Goal: Task Accomplishment & Management: Complete application form

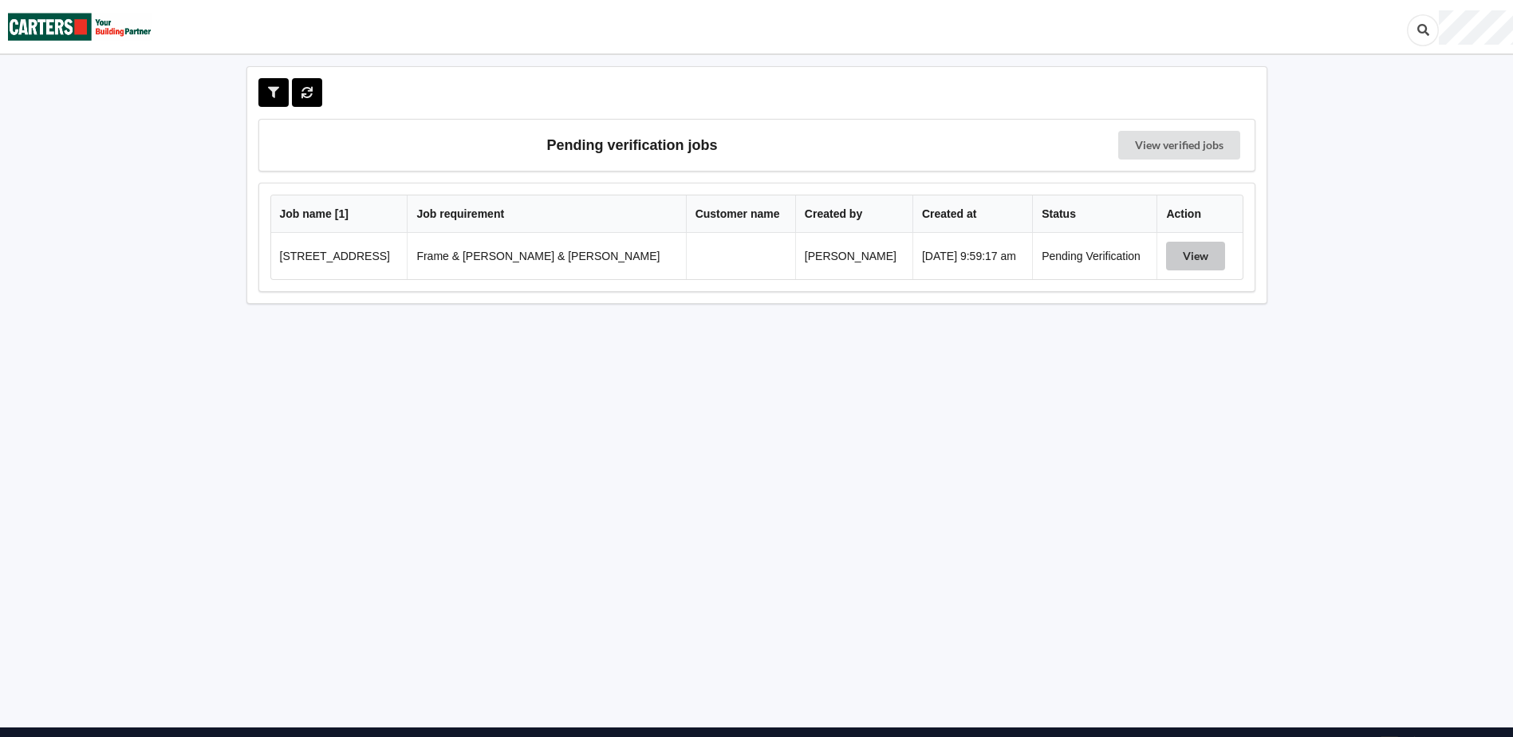
click at [1183, 252] on button "View" at bounding box center [1195, 256] width 59 height 29
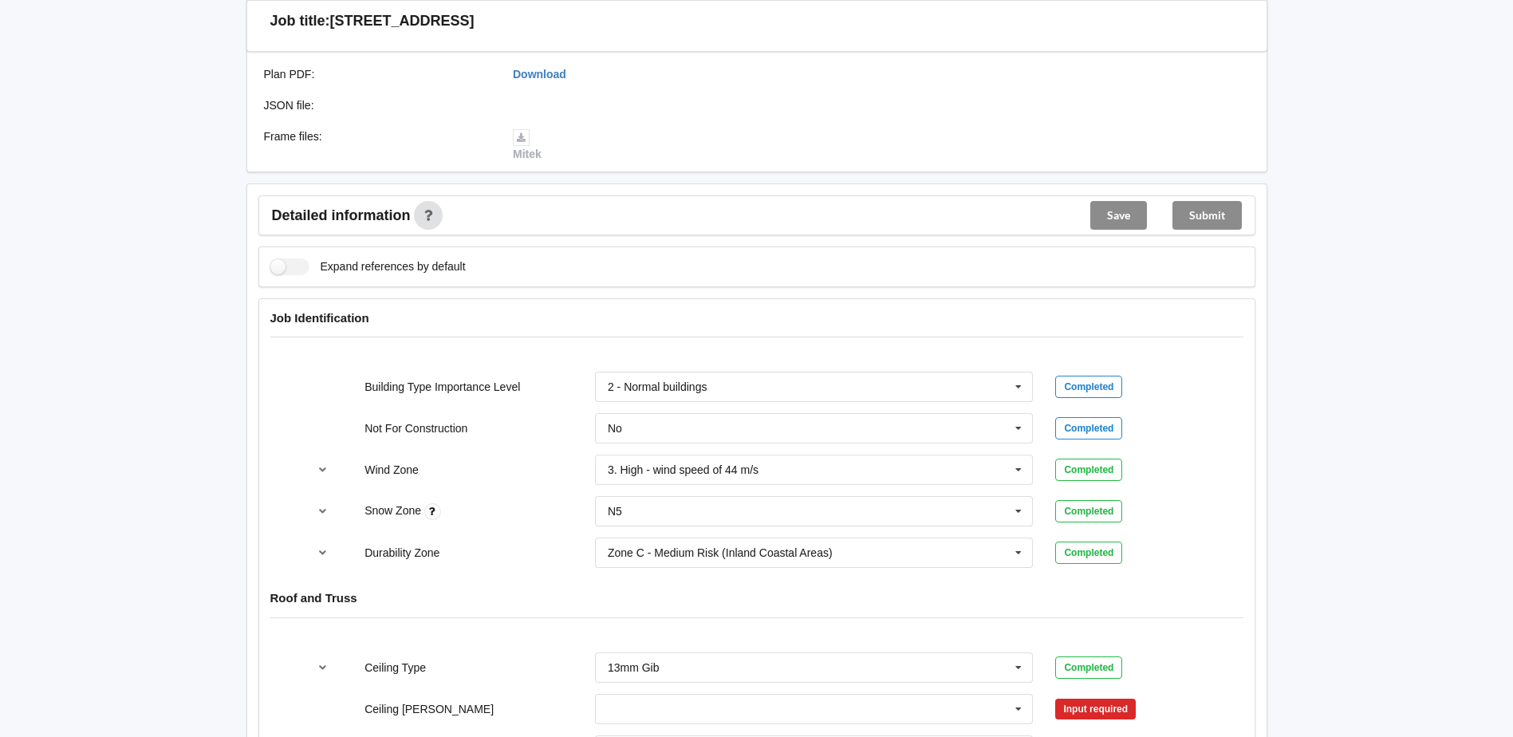
scroll to position [558, 0]
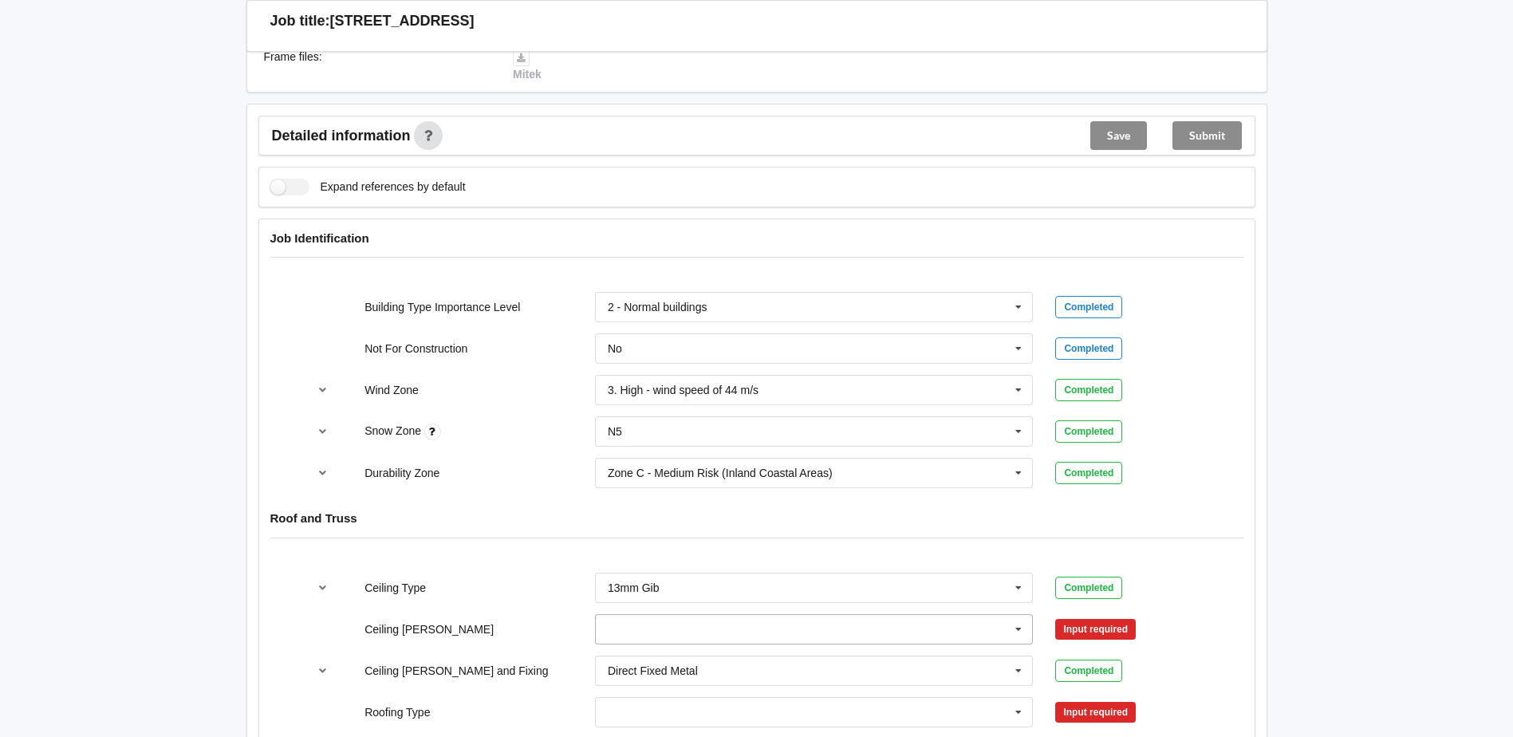
click at [797, 615] on input "text" at bounding box center [815, 629] width 437 height 29
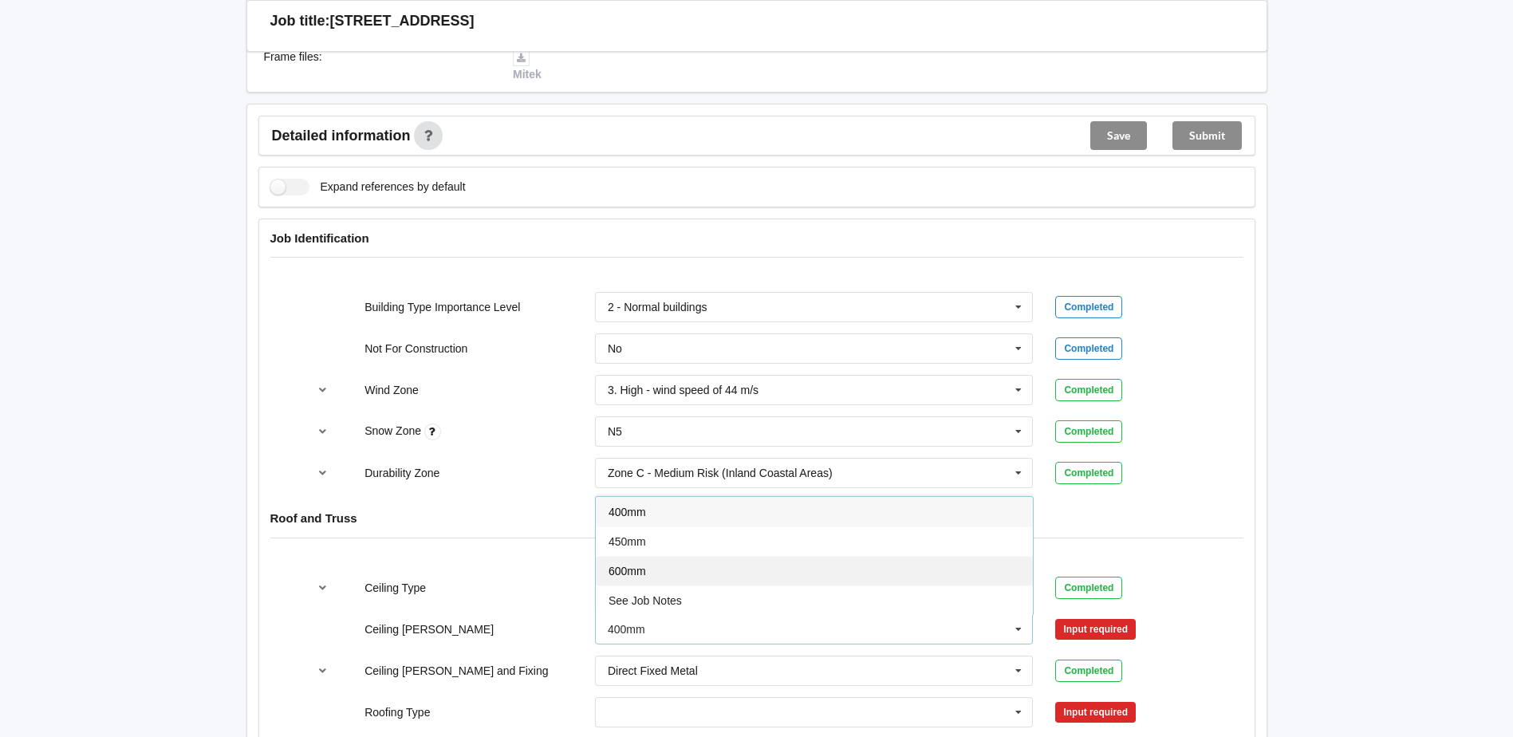
click at [718, 561] on div "600mm" at bounding box center [814, 571] width 437 height 30
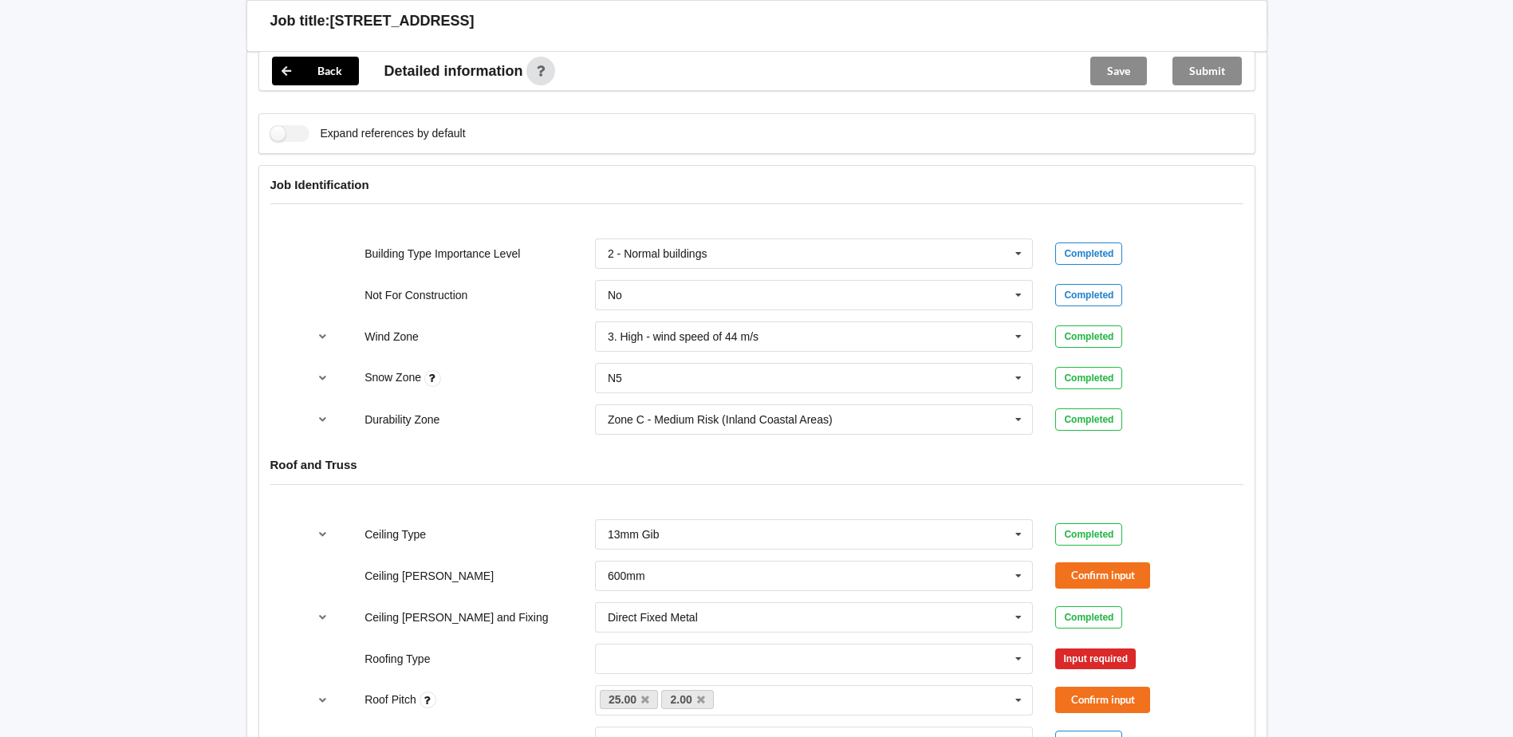
scroll to position [718, 0]
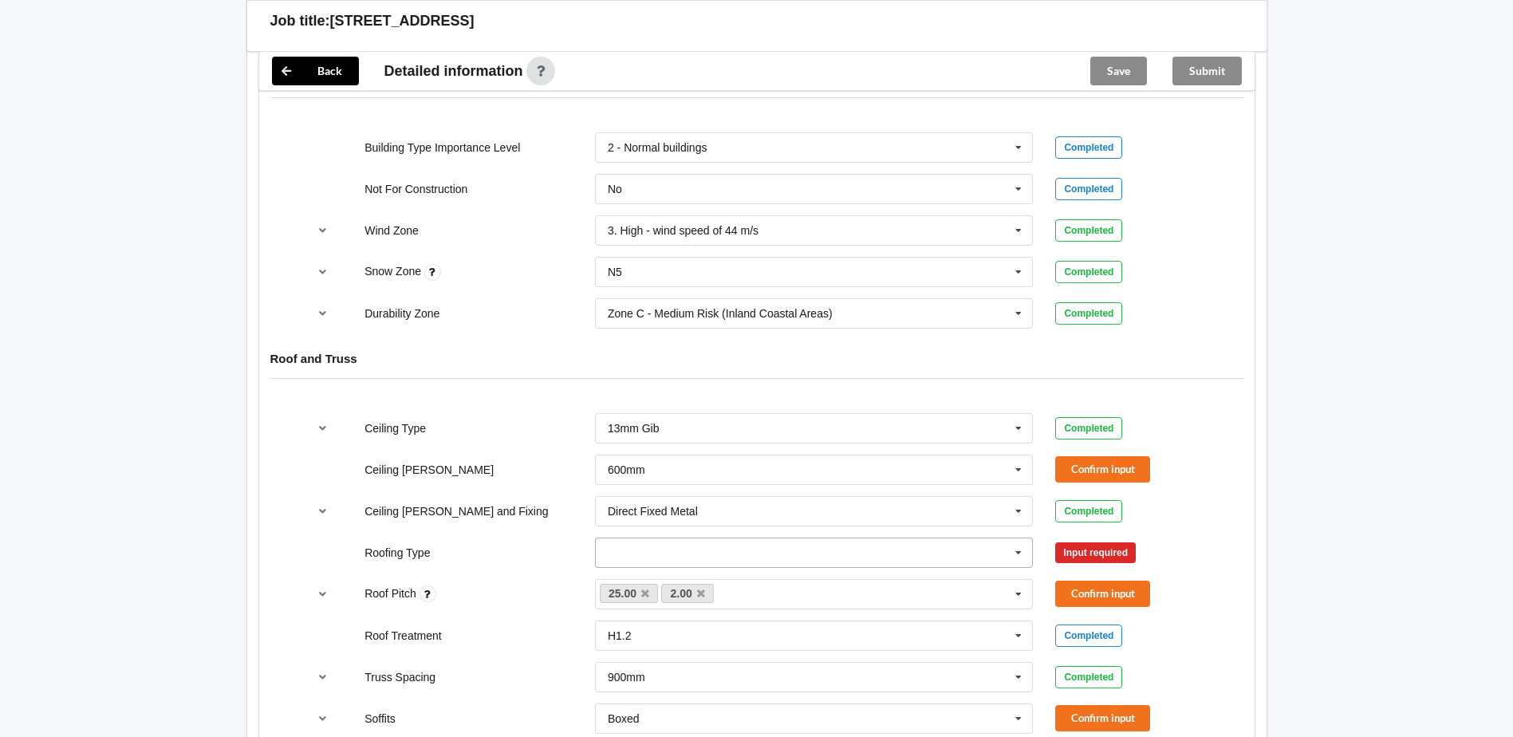
click at [696, 538] on input "text" at bounding box center [815, 552] width 437 height 29
click at [668, 567] on div "1. [GEOGRAPHIC_DATA]" at bounding box center [814, 582] width 437 height 30
click at [323, 589] on icon "reference-toggle" at bounding box center [323, 594] width 14 height 10
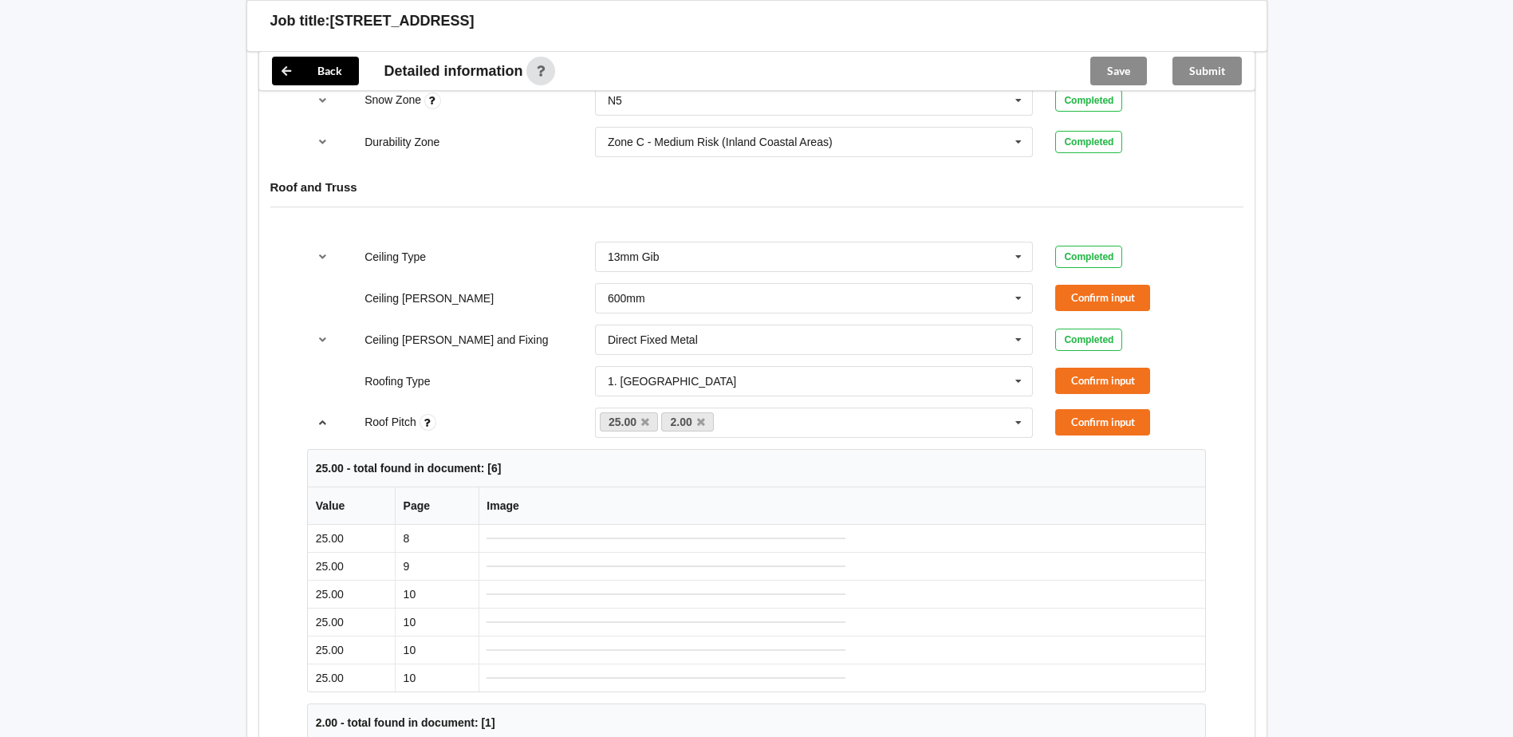
scroll to position [798, 0]
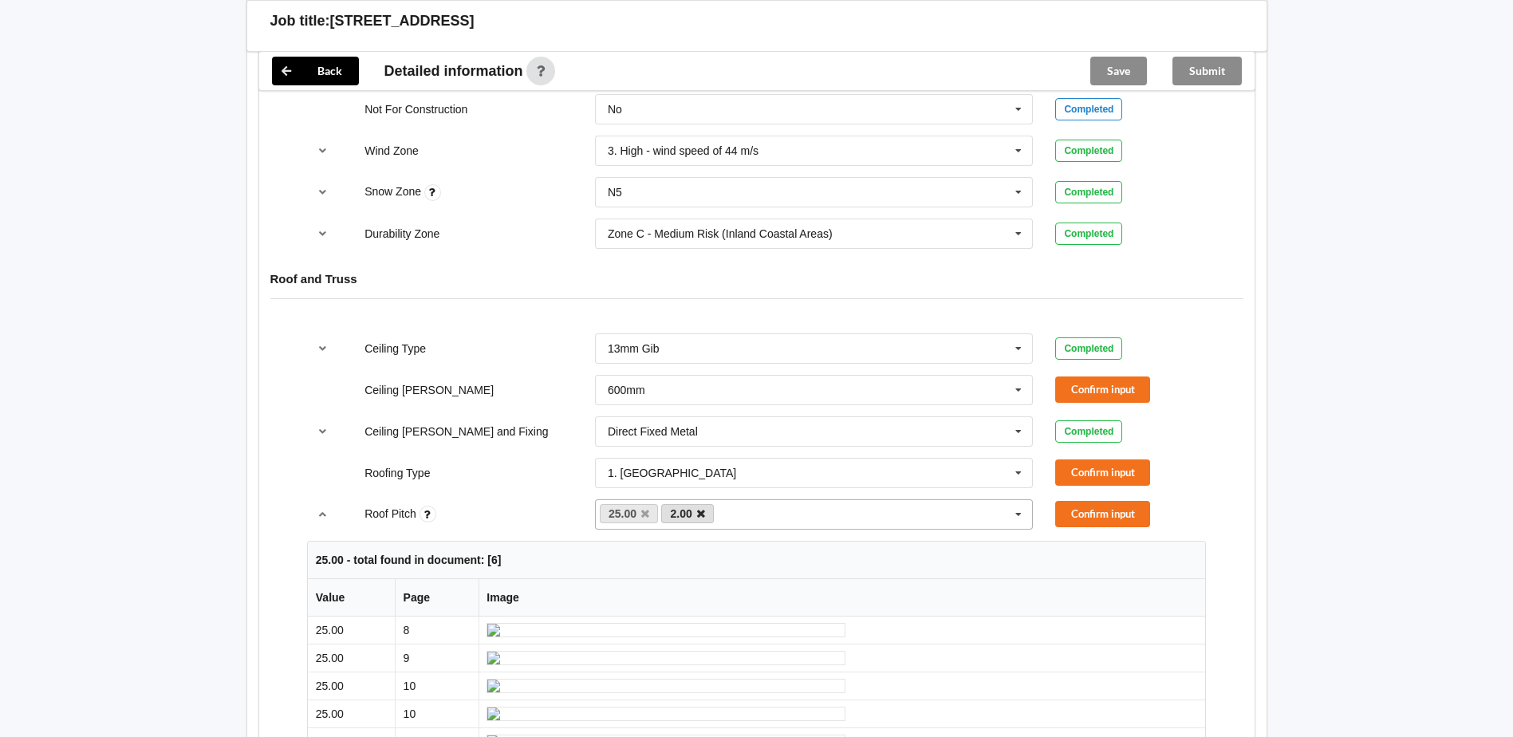
click at [699, 509] on icon at bounding box center [701, 514] width 8 height 10
click at [1074, 501] on button "Confirm input" at bounding box center [1102, 514] width 95 height 26
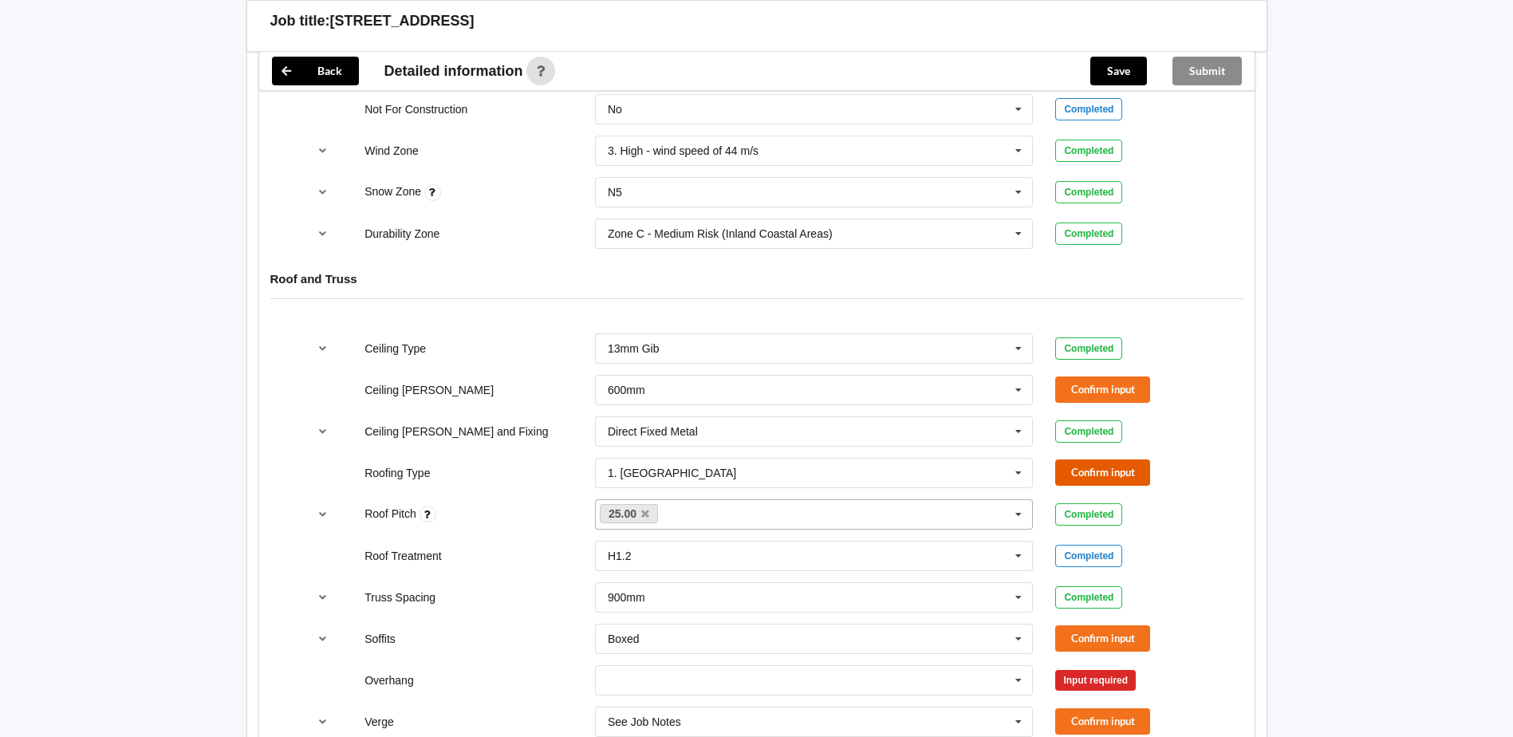
click at [1085, 460] on button "Confirm input" at bounding box center [1102, 472] width 95 height 26
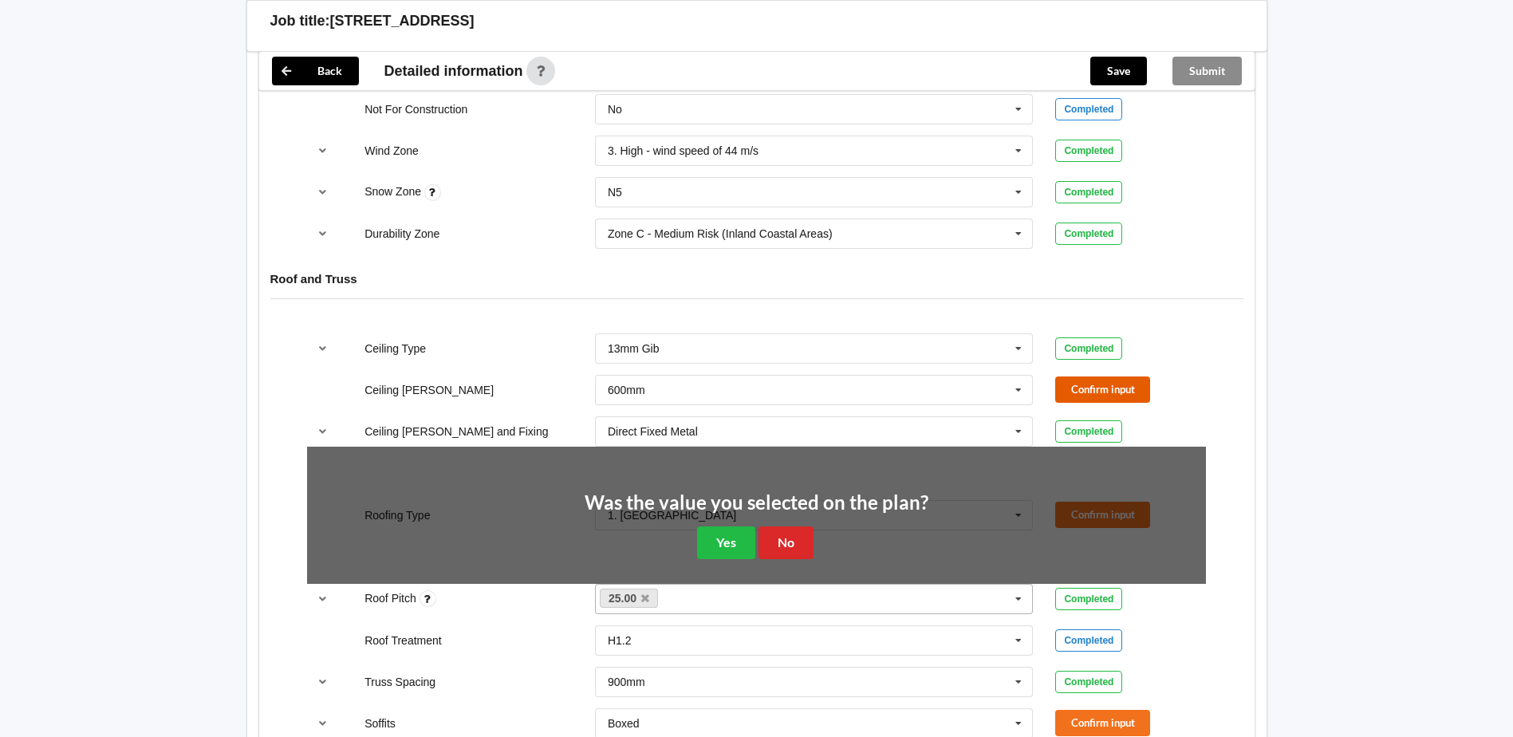
click at [1080, 383] on button "Confirm input" at bounding box center [1102, 390] width 95 height 26
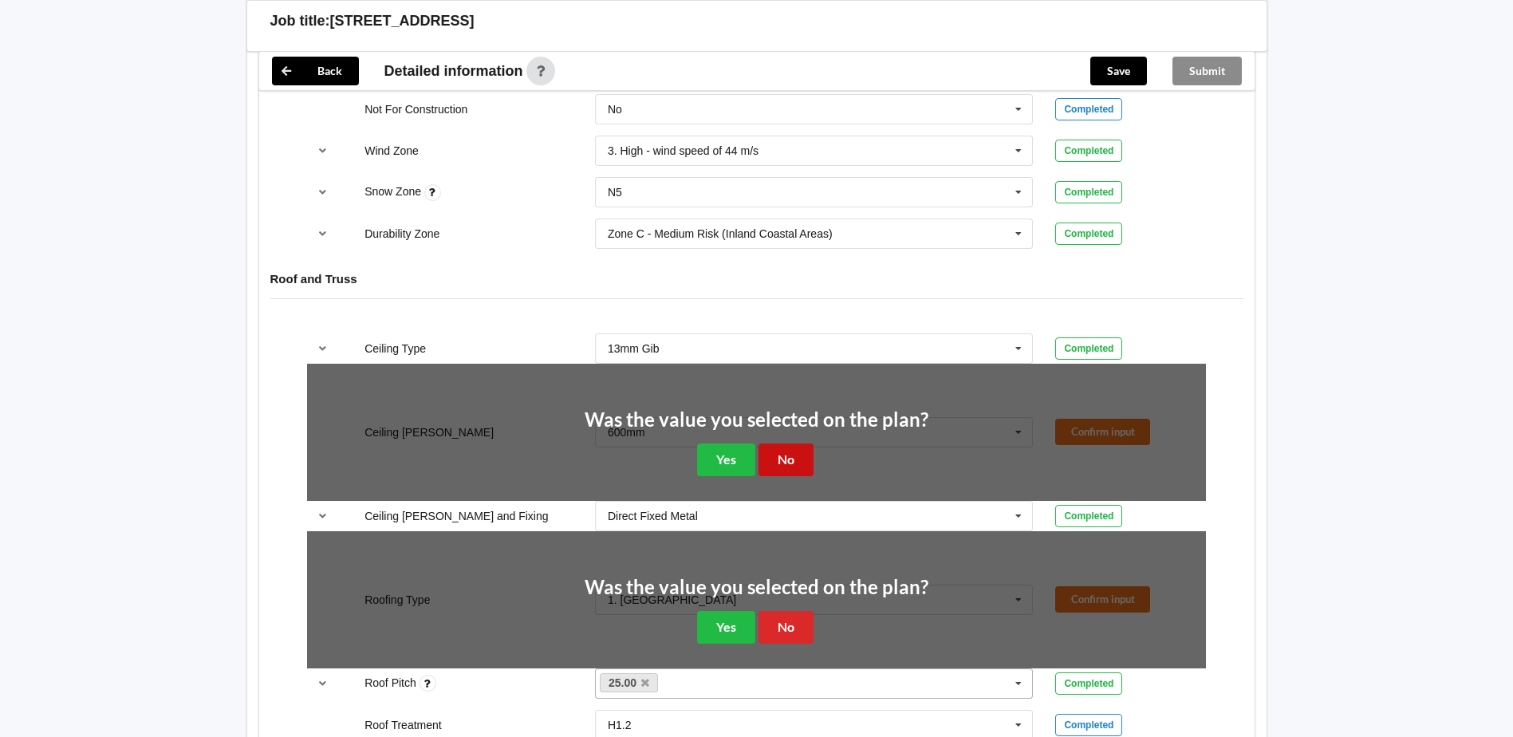
click at [761, 444] on button "No" at bounding box center [786, 460] width 55 height 33
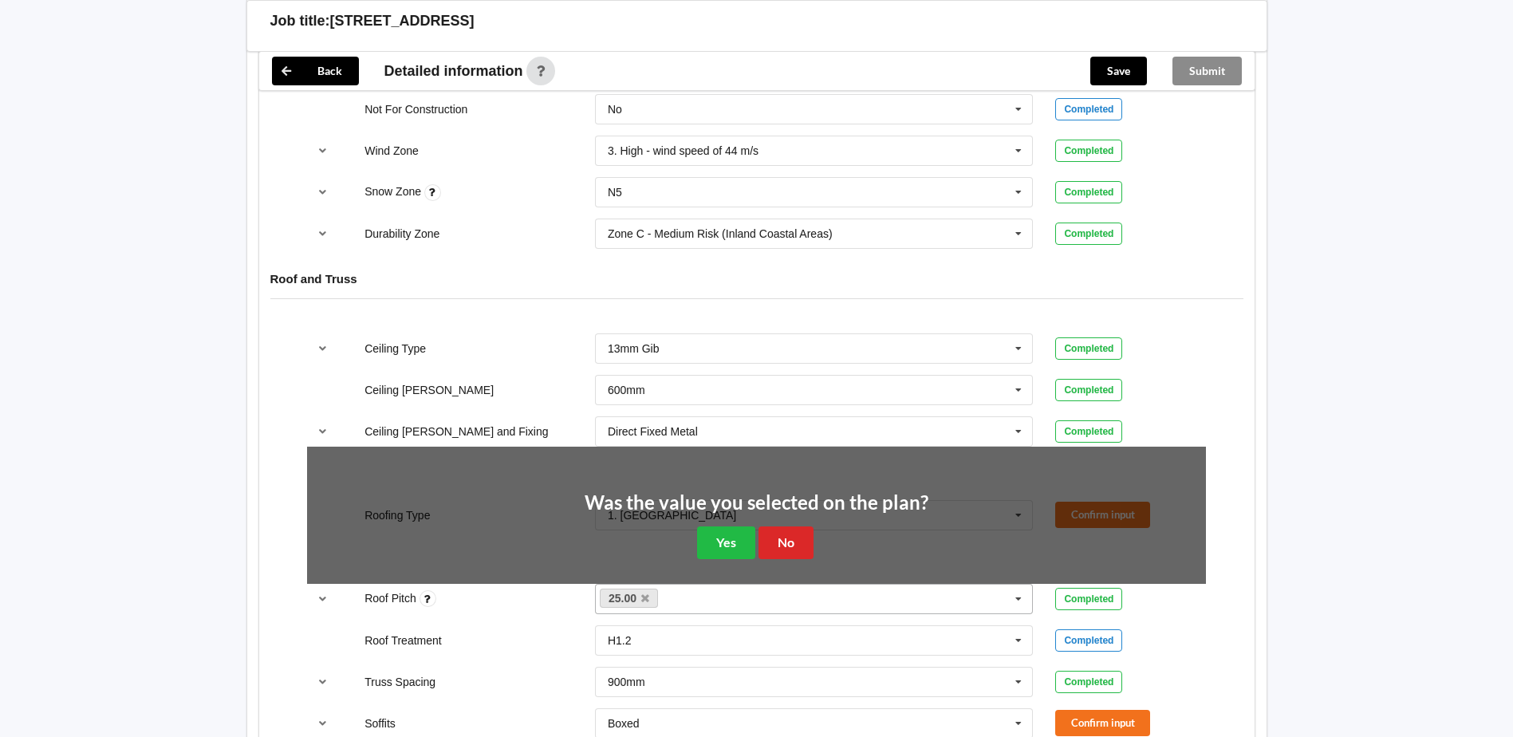
click at [775, 501] on div "Was the value you selected on the plan? Yes No" at bounding box center [757, 526] width 344 height 66
click at [784, 528] on button "No" at bounding box center [786, 542] width 55 height 33
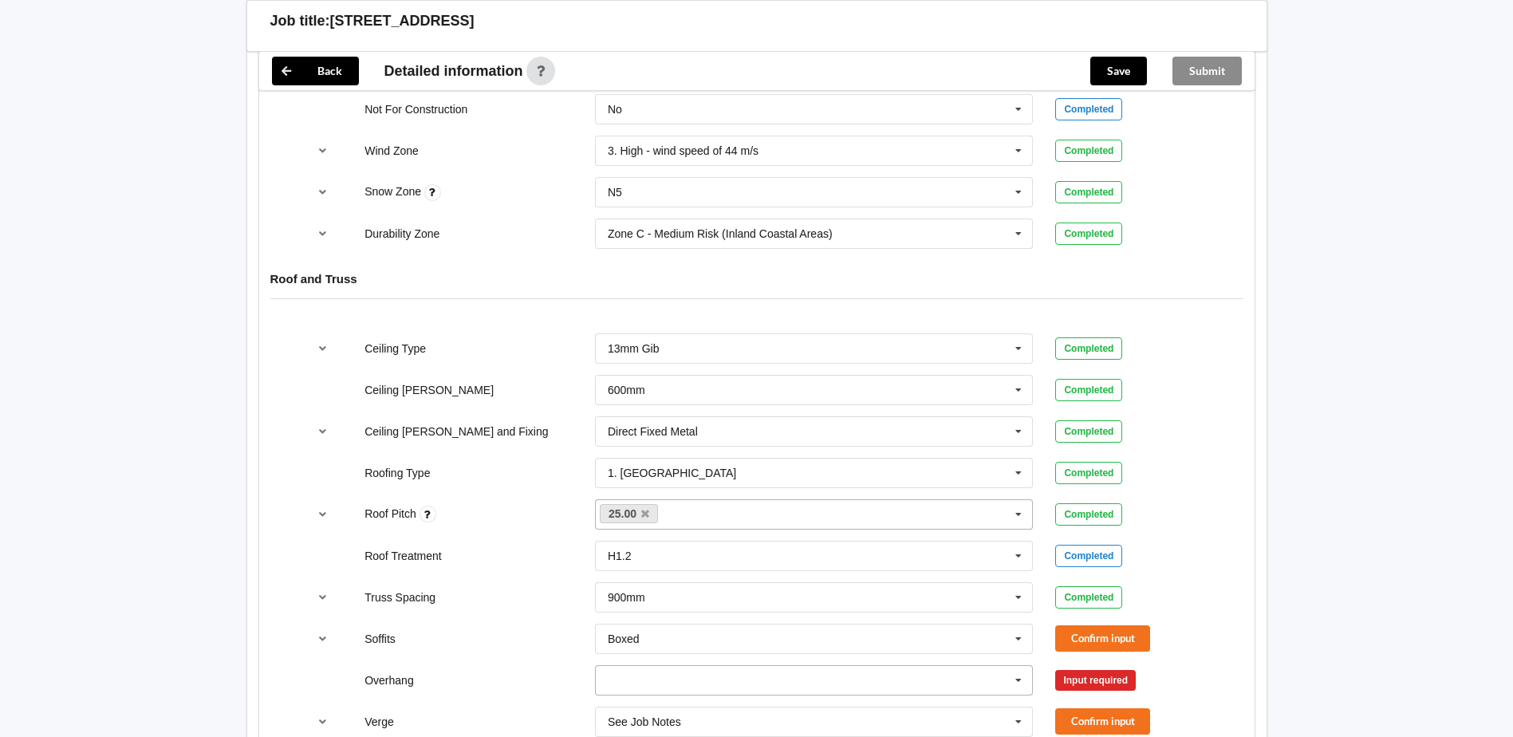
click at [899, 677] on input "text" at bounding box center [815, 680] width 437 height 29
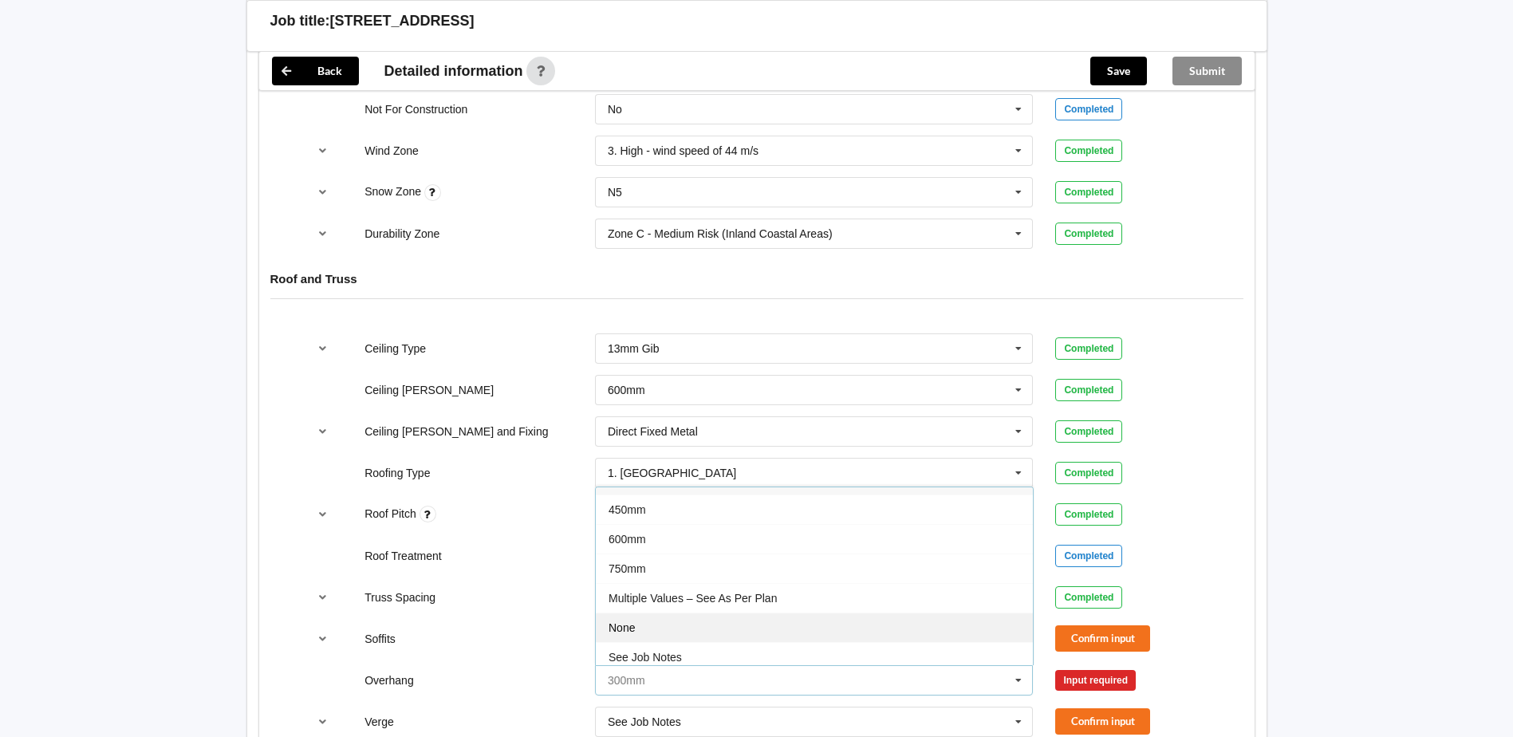
scroll to position [29, 0]
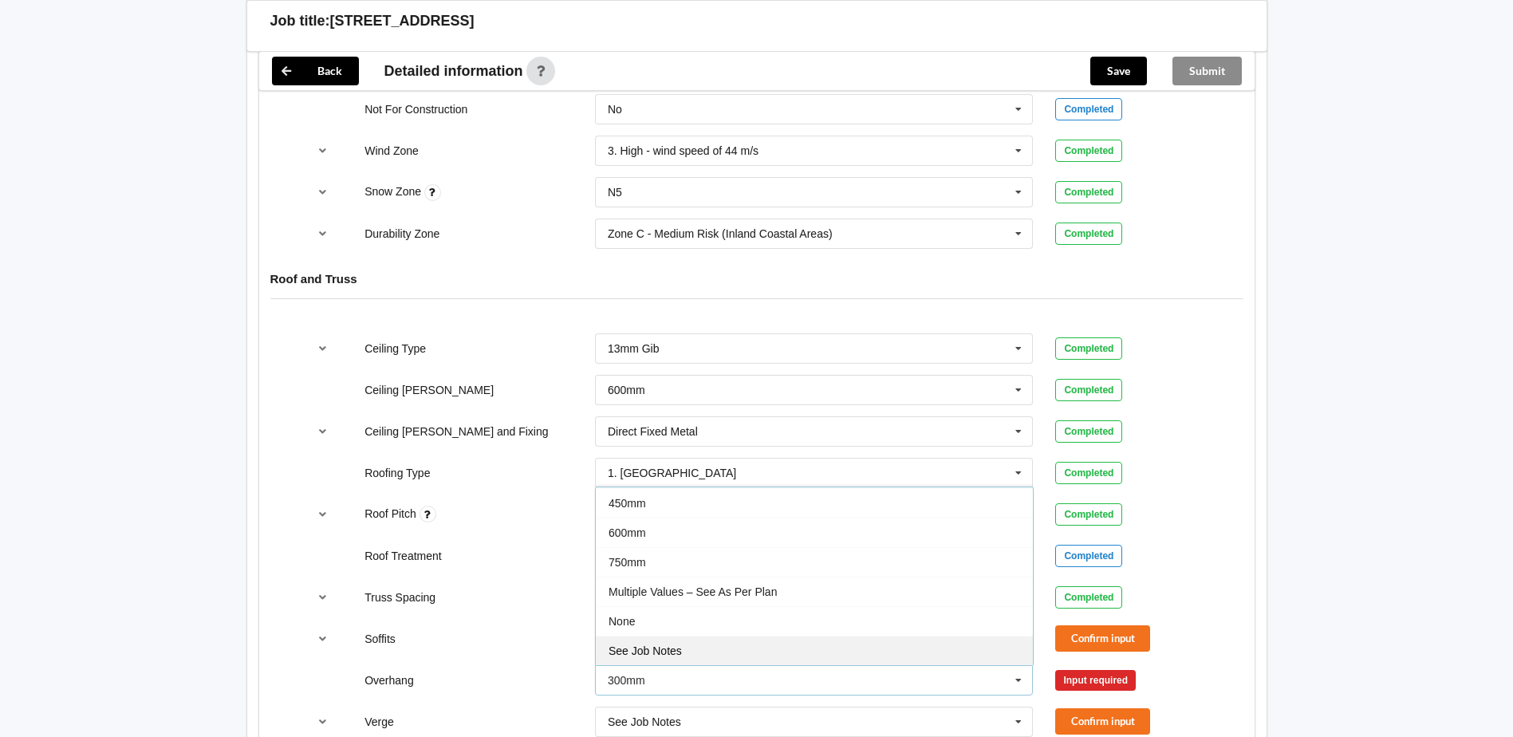
click at [763, 636] on div "See Job Notes" at bounding box center [814, 651] width 437 height 30
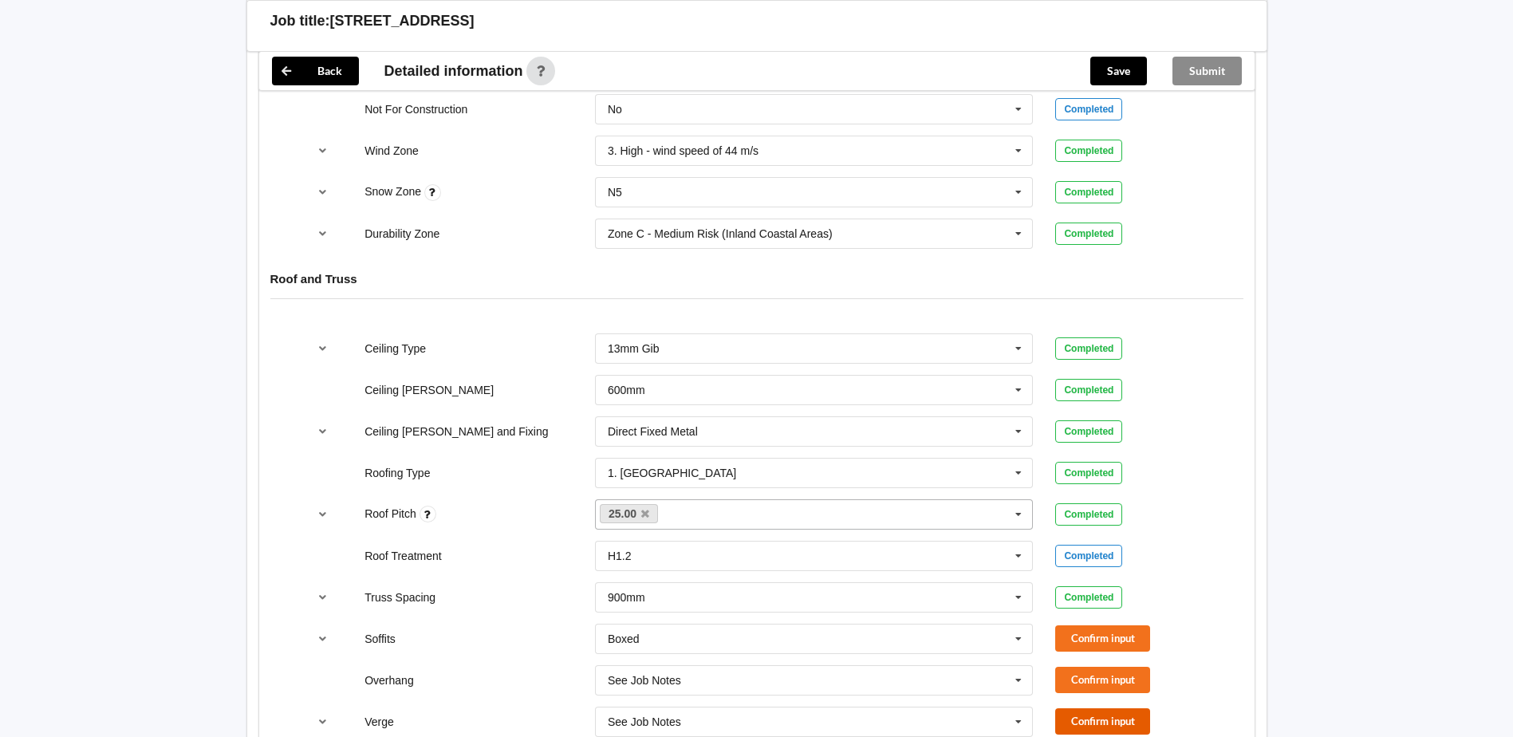
drag, startPoint x: 1086, startPoint y: 706, endPoint x: 1085, endPoint y: 683, distance: 23.2
click at [1086, 708] on button "Confirm input" at bounding box center [1102, 721] width 95 height 26
click at [1088, 667] on button "Confirm input" at bounding box center [1102, 680] width 95 height 26
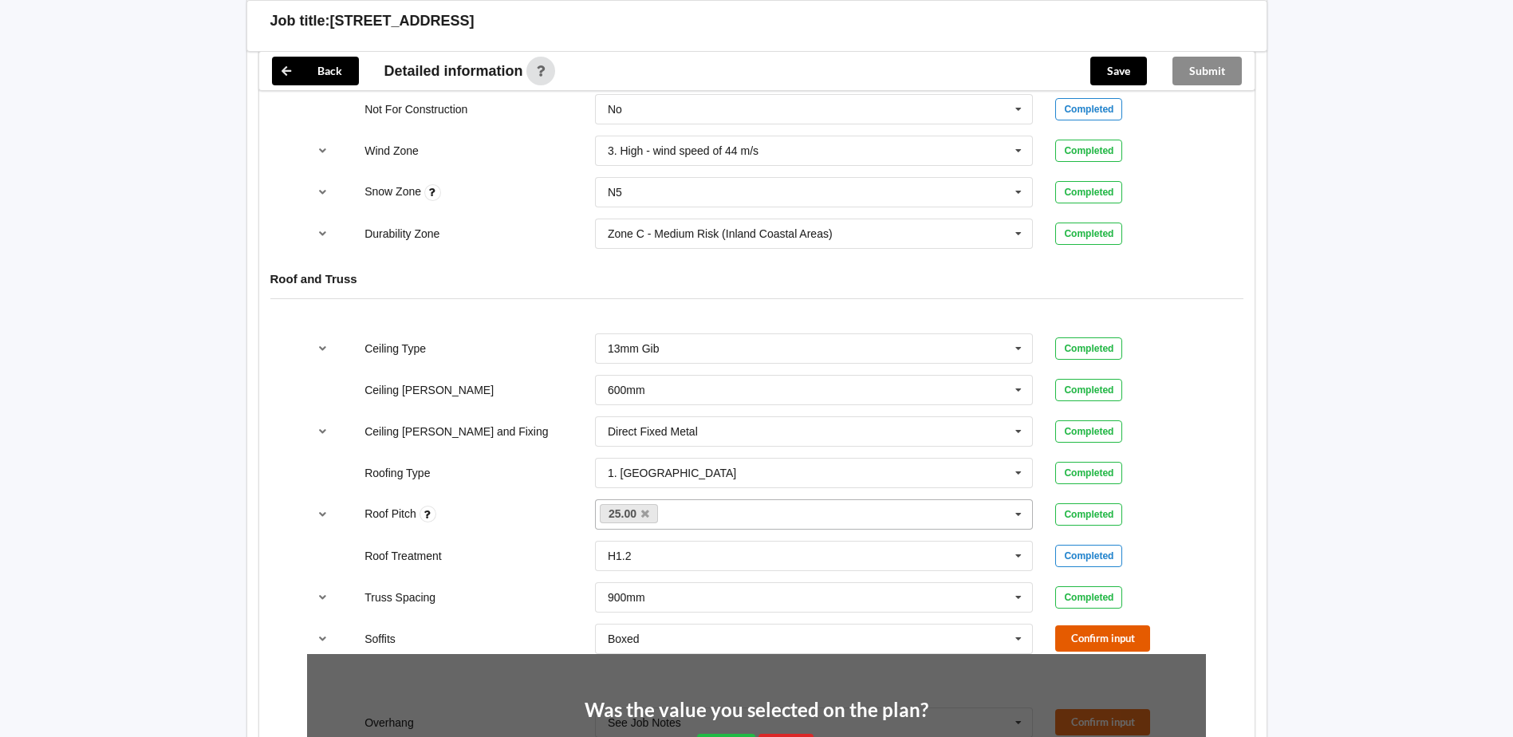
click at [1082, 627] on button "Confirm input" at bounding box center [1102, 638] width 95 height 26
click at [799, 734] on button "No" at bounding box center [786, 750] width 55 height 33
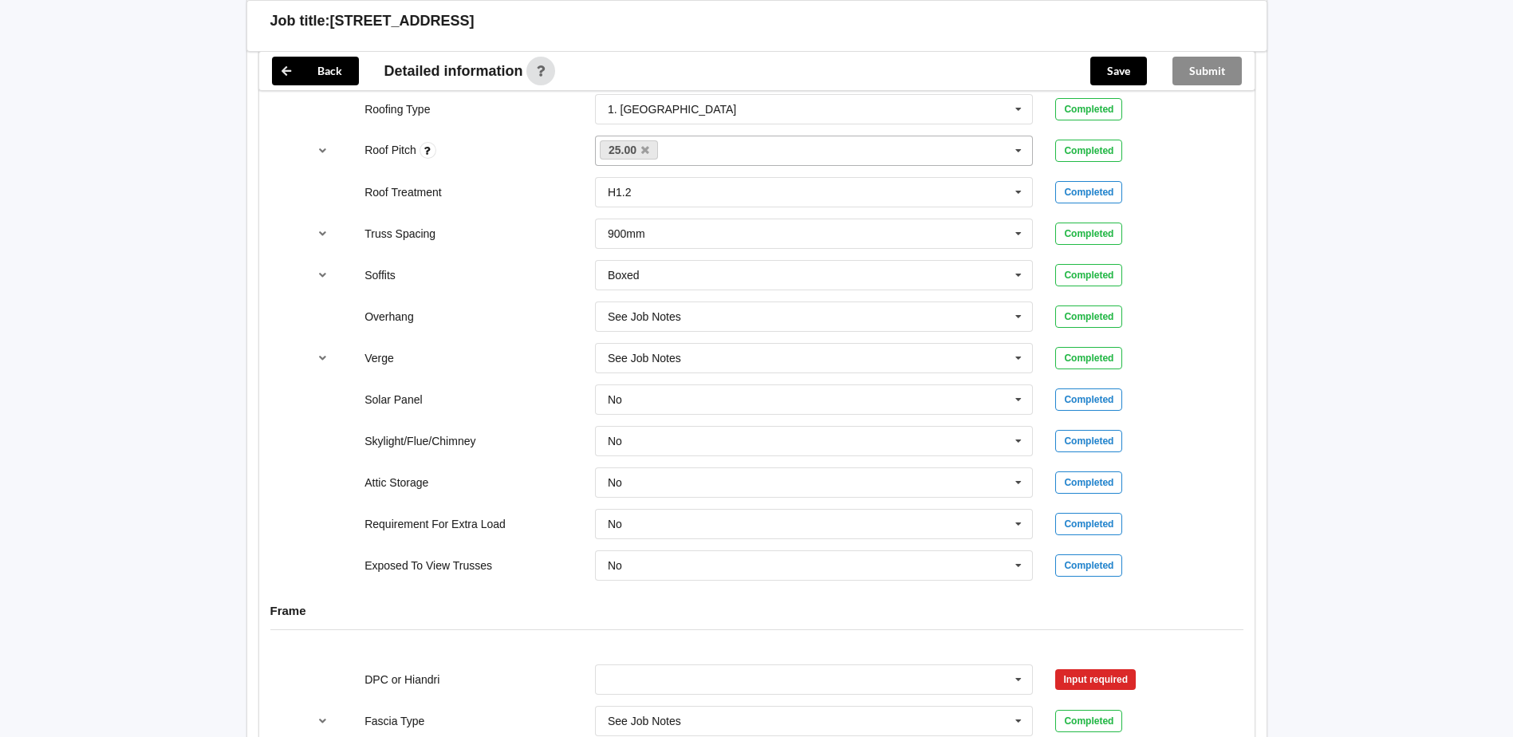
scroll to position [1276, 0]
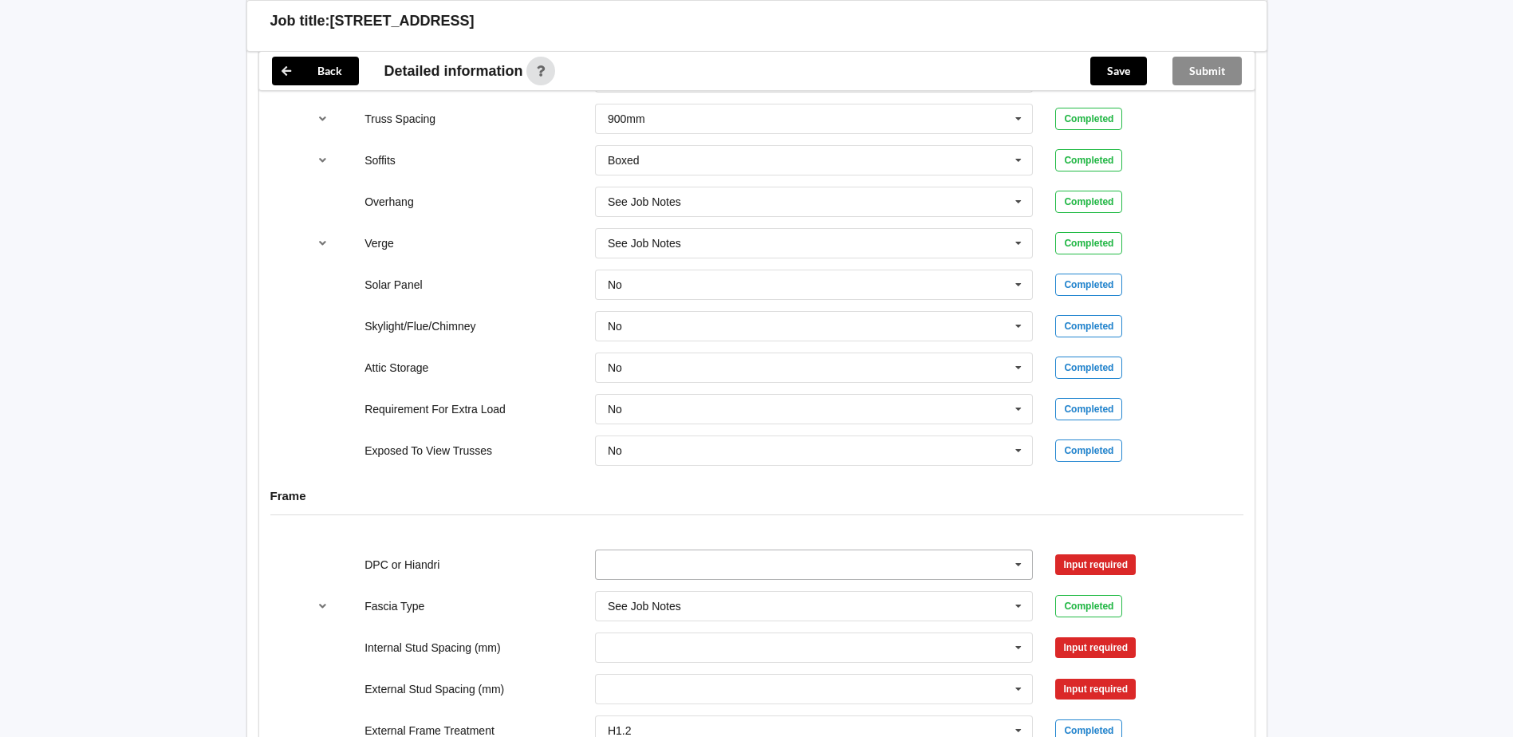
click at [722, 552] on input "text" at bounding box center [815, 564] width 437 height 29
click at [656, 588] on span "DPC Fitted" at bounding box center [636, 594] width 54 height 13
click at [657, 633] on input "text" at bounding box center [815, 647] width 437 height 29
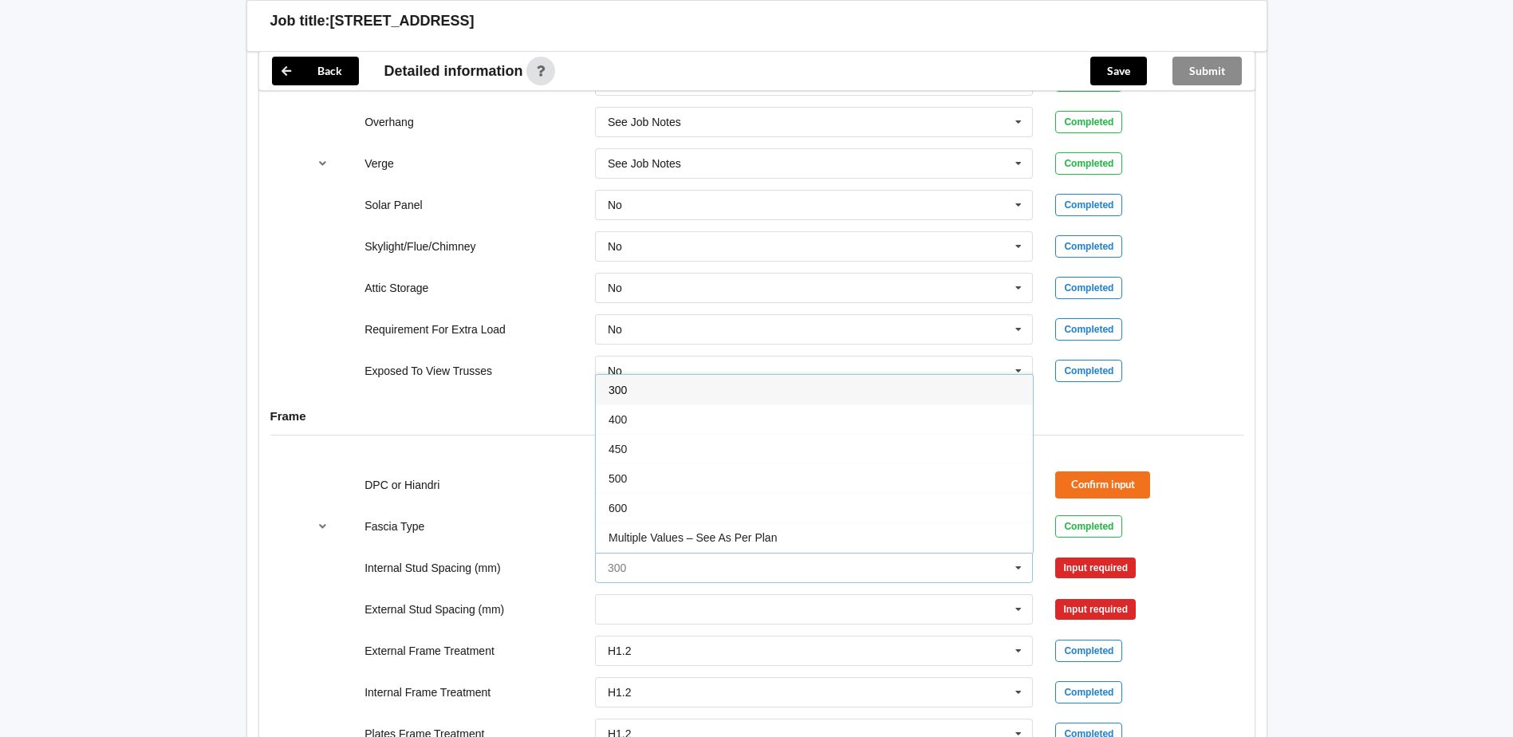
scroll to position [58, 0]
drag, startPoint x: 649, startPoint y: 522, endPoint x: 649, endPoint y: 546, distance: 24.7
click at [649, 532] on span "See Job Notes" at bounding box center [645, 538] width 73 height 13
click at [649, 595] on input "text" at bounding box center [815, 609] width 437 height 29
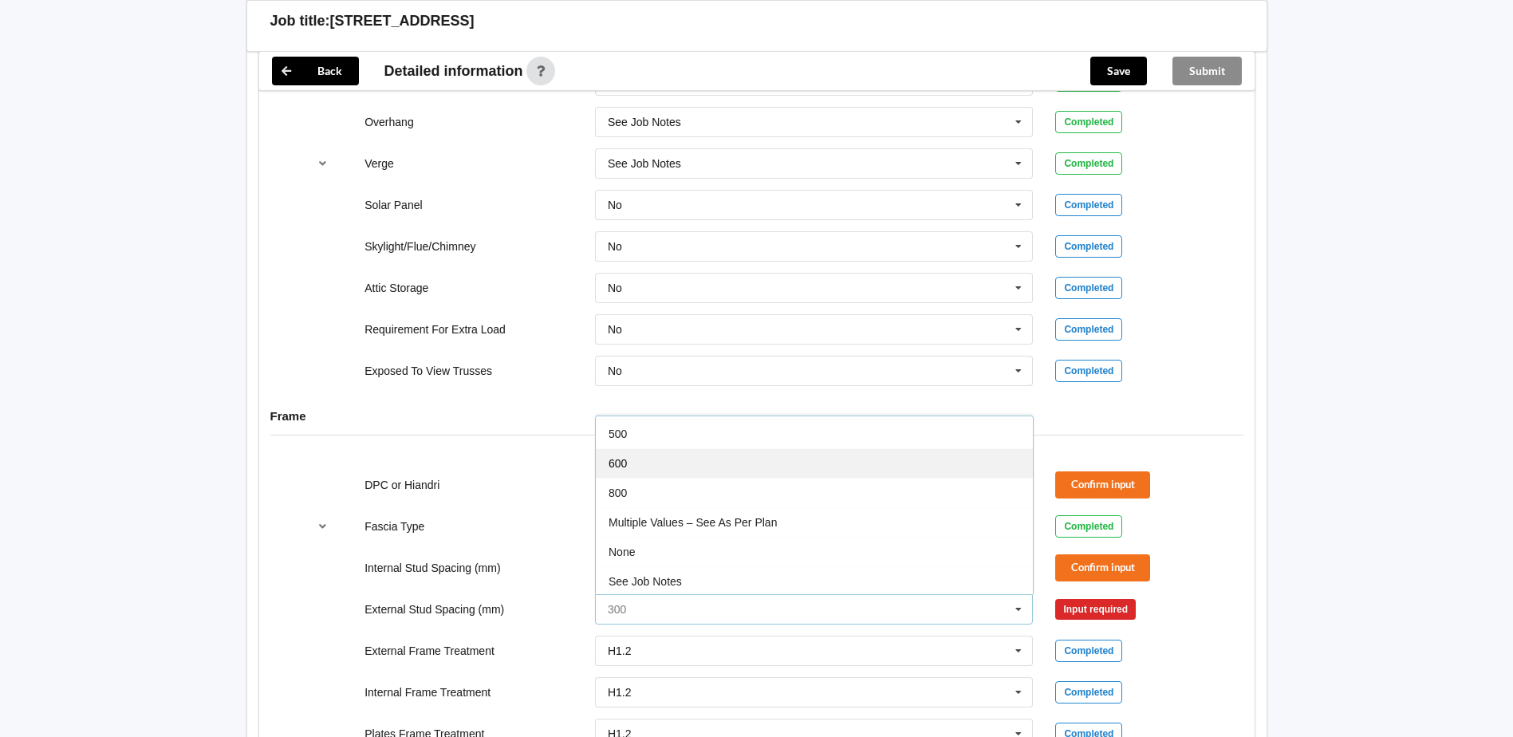
scroll to position [88, 0]
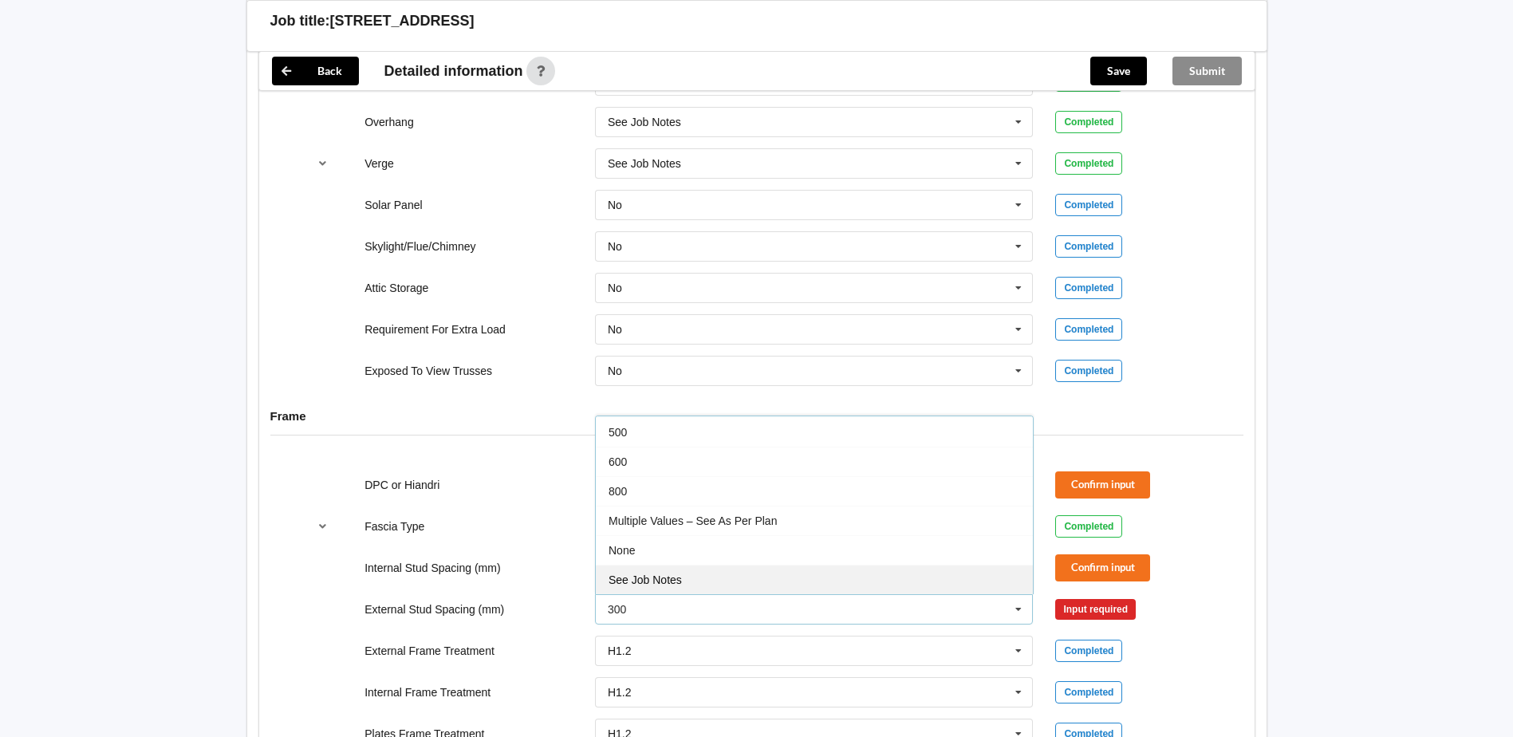
click at [652, 574] on span "See Job Notes" at bounding box center [645, 580] width 73 height 13
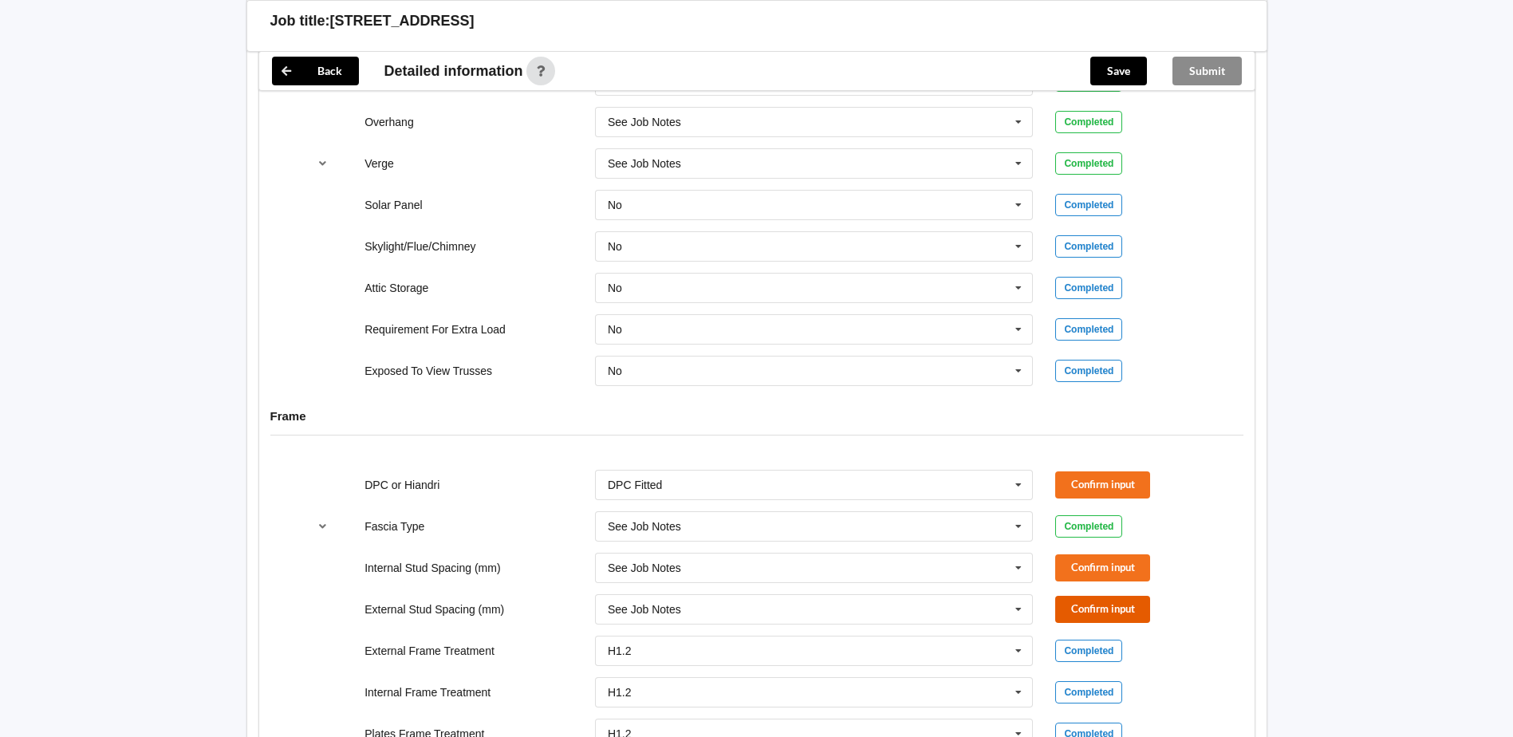
click at [1093, 596] on button "Confirm input" at bounding box center [1102, 609] width 95 height 26
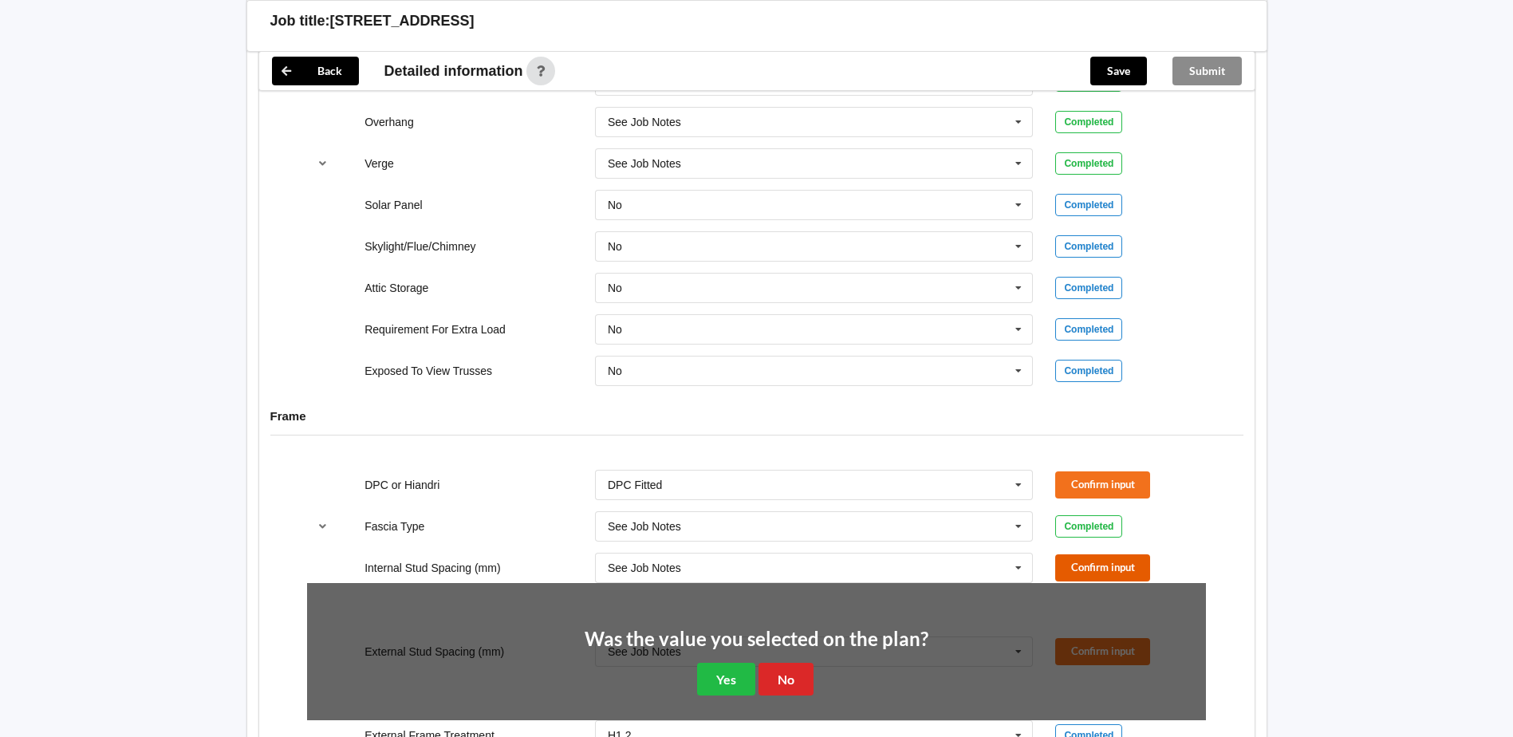
drag, startPoint x: 1090, startPoint y: 547, endPoint x: 1087, endPoint y: 523, distance: 24.1
click at [1090, 554] on button "Confirm input" at bounding box center [1102, 567] width 95 height 26
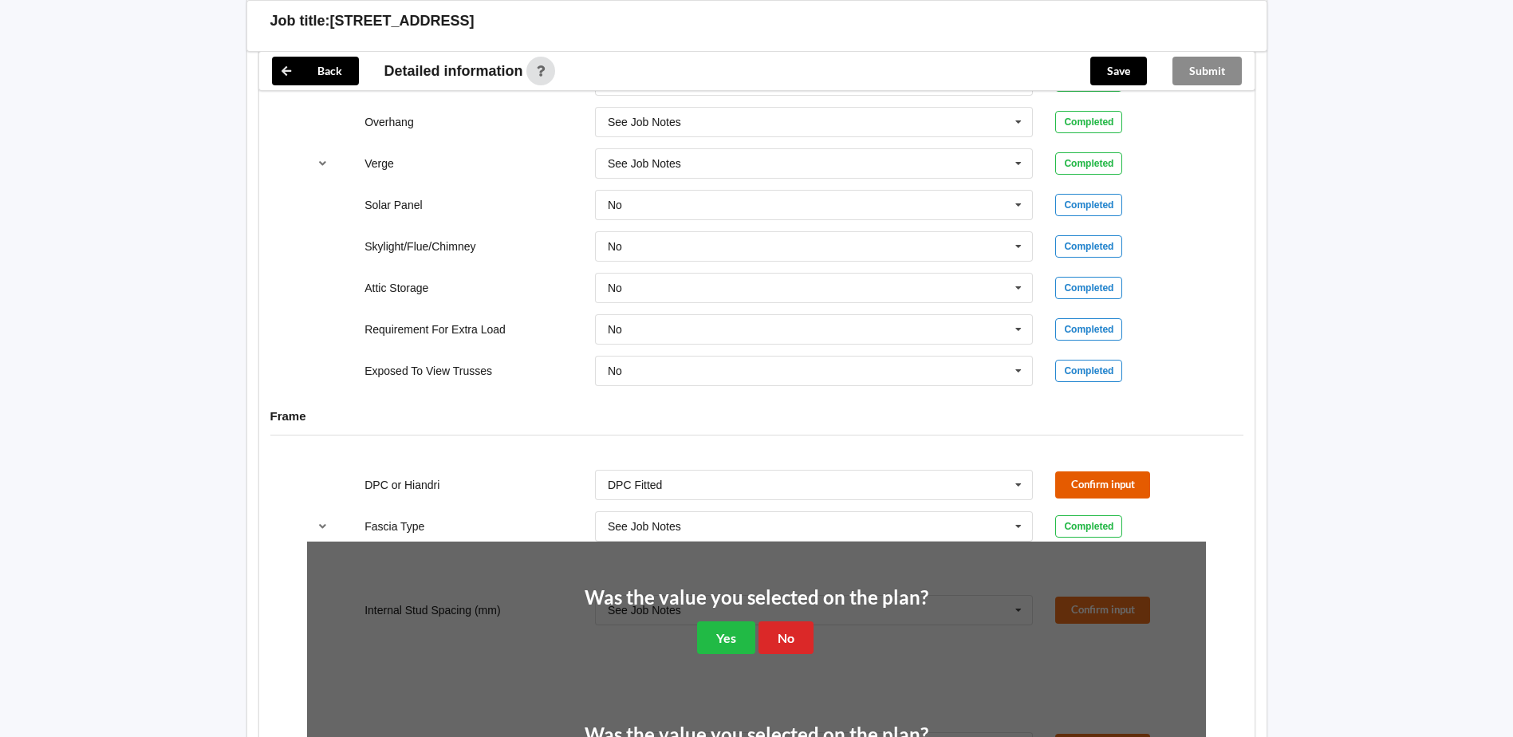
click at [1082, 471] on button "Confirm input" at bounding box center [1102, 484] width 95 height 26
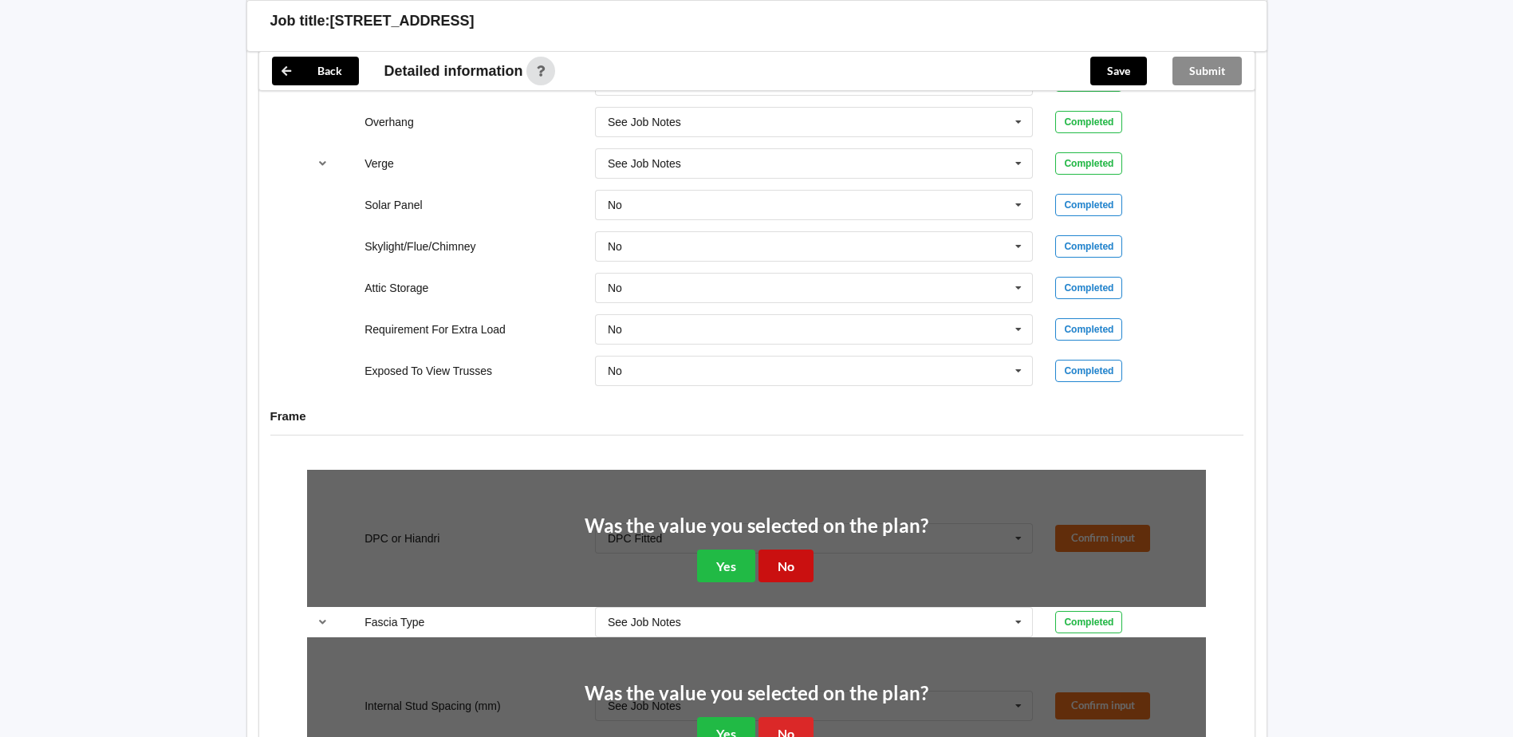
click at [800, 550] on button "No" at bounding box center [786, 566] width 55 height 33
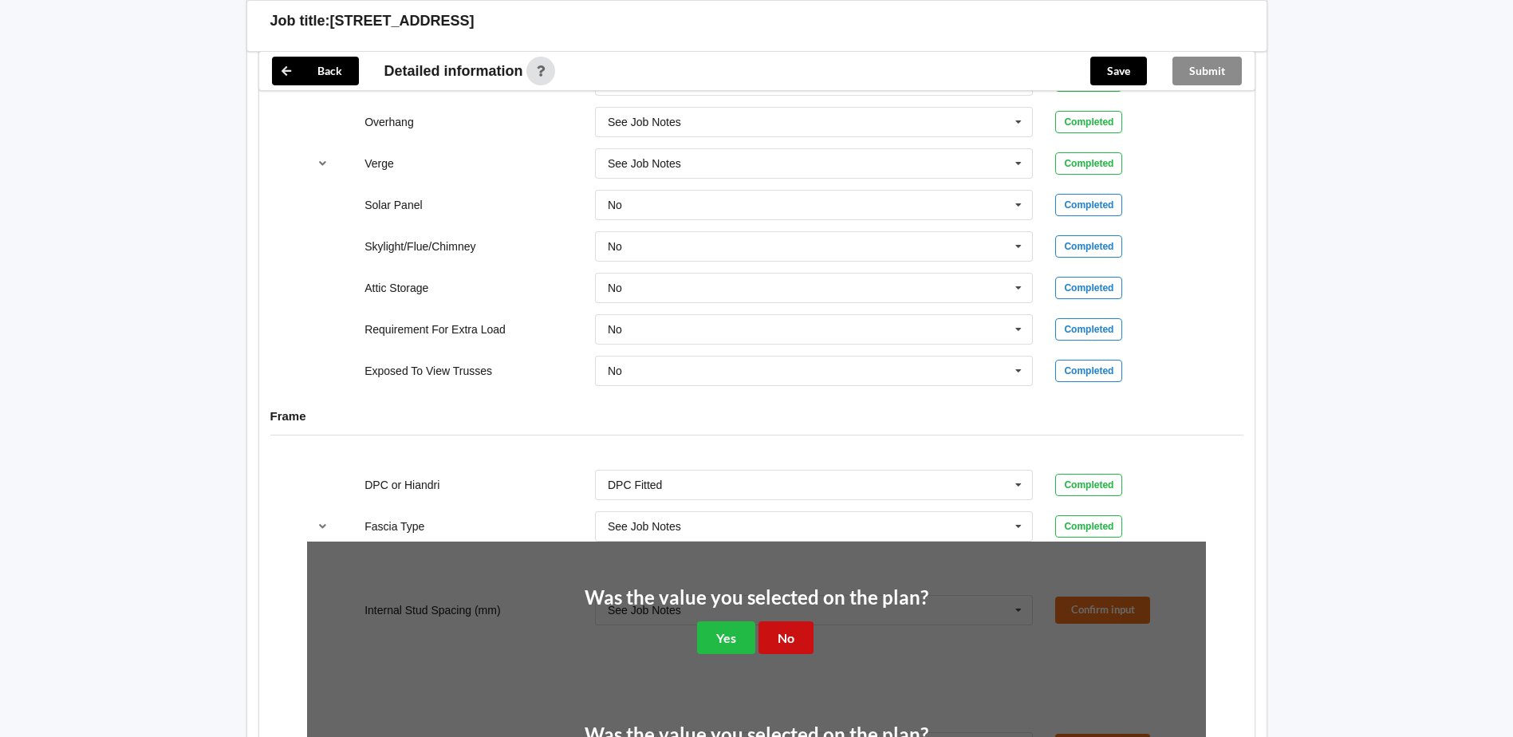
click at [791, 621] on button "No" at bounding box center [786, 637] width 55 height 33
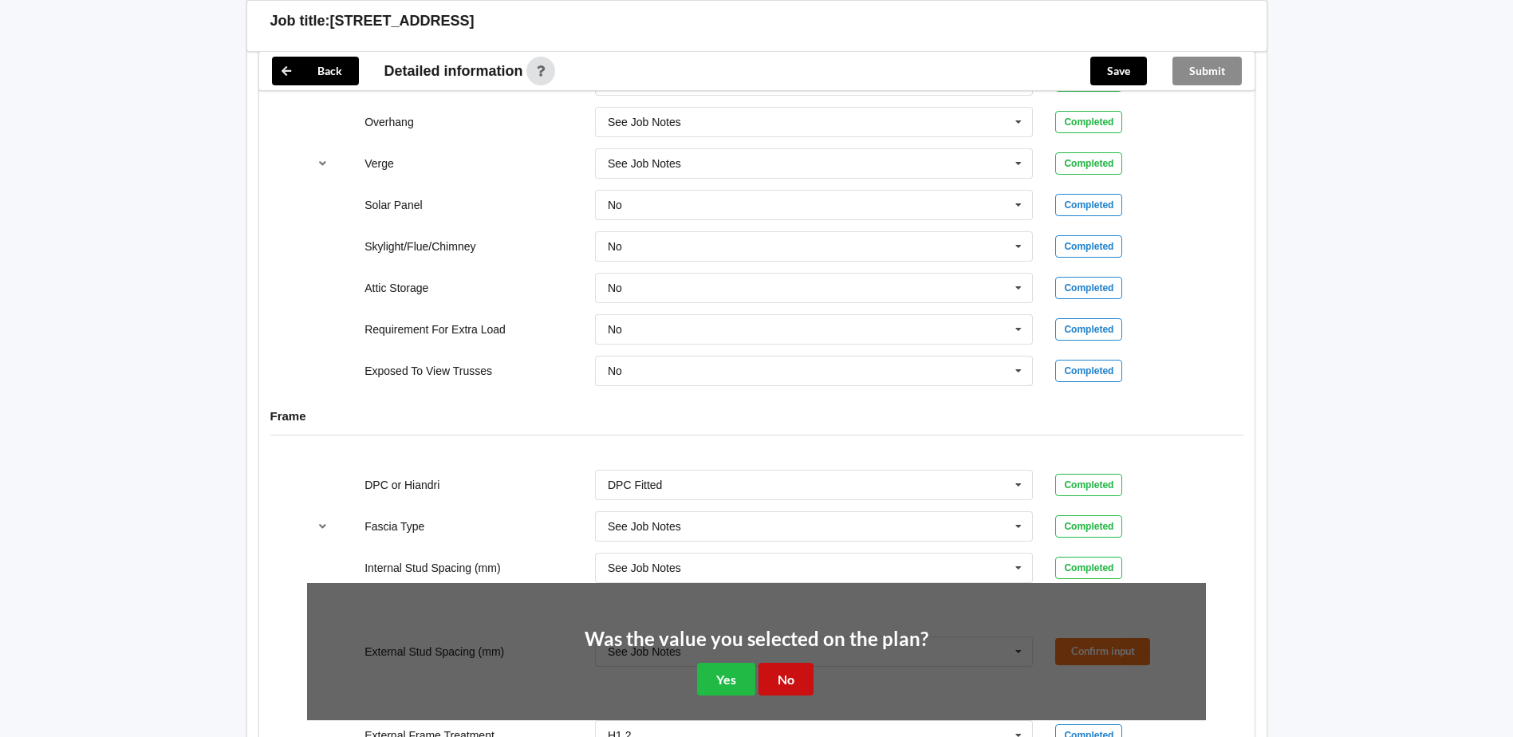
click at [790, 663] on button "No" at bounding box center [786, 679] width 55 height 33
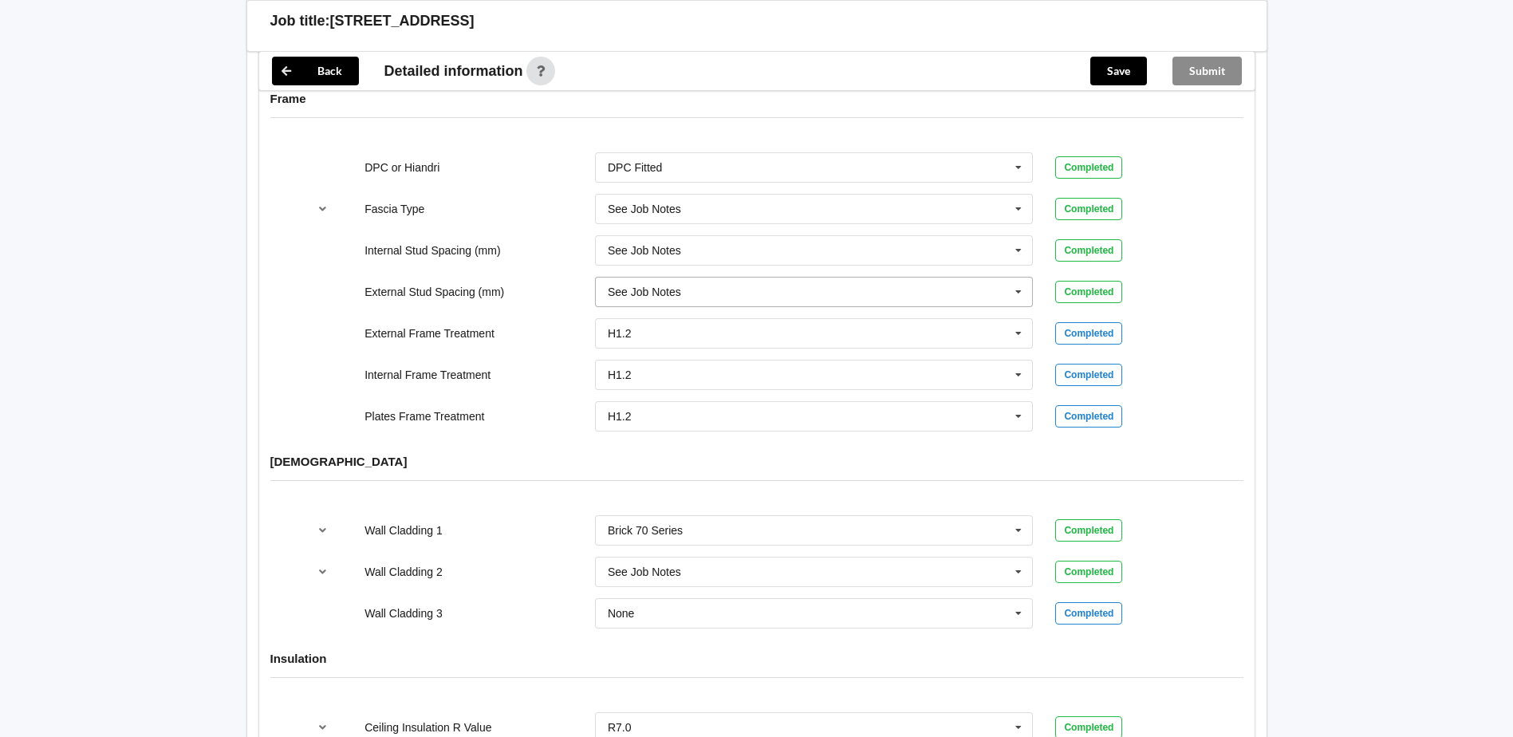
scroll to position [1675, 0]
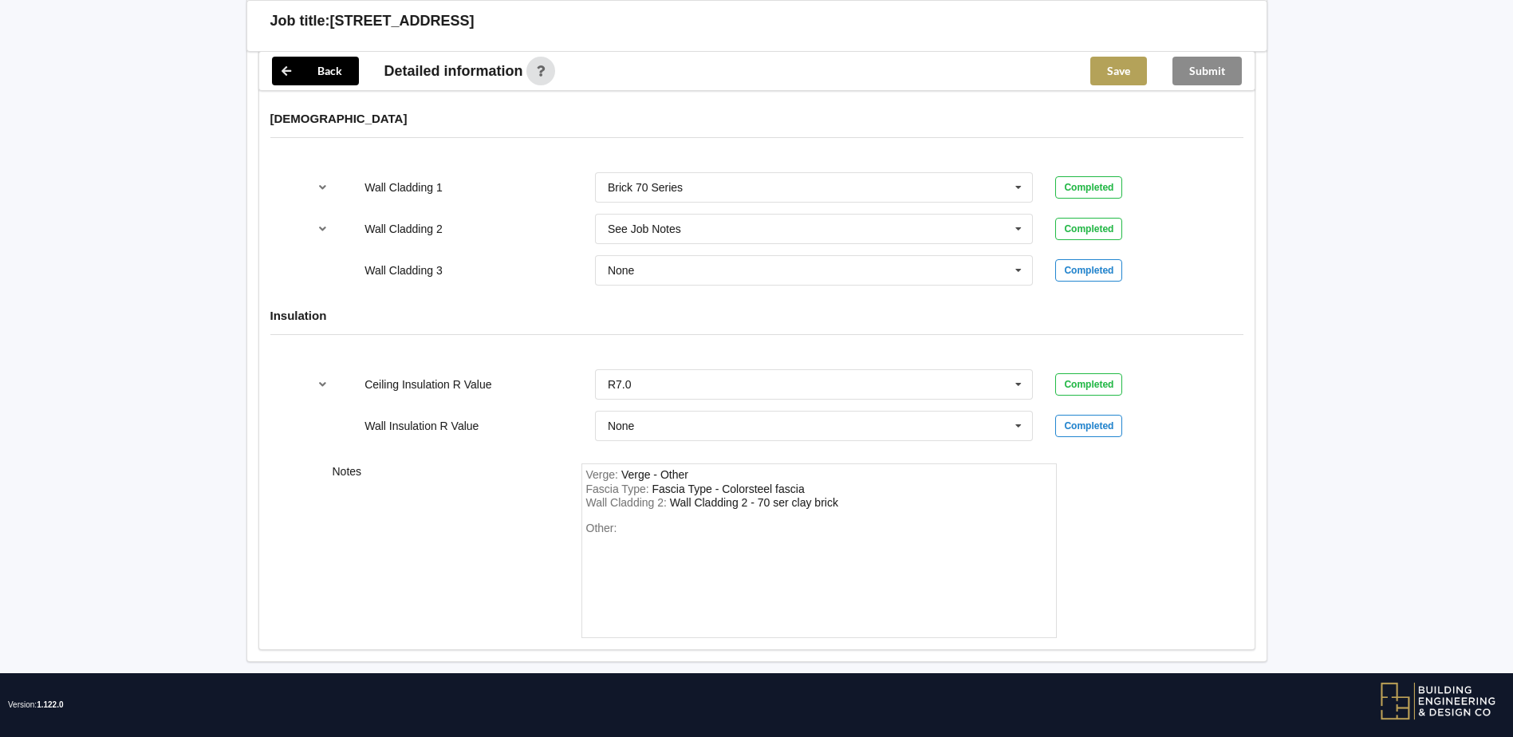
click at [1114, 69] on button "Save" at bounding box center [1118, 71] width 57 height 29
click at [1198, 71] on button "Submit" at bounding box center [1207, 71] width 69 height 29
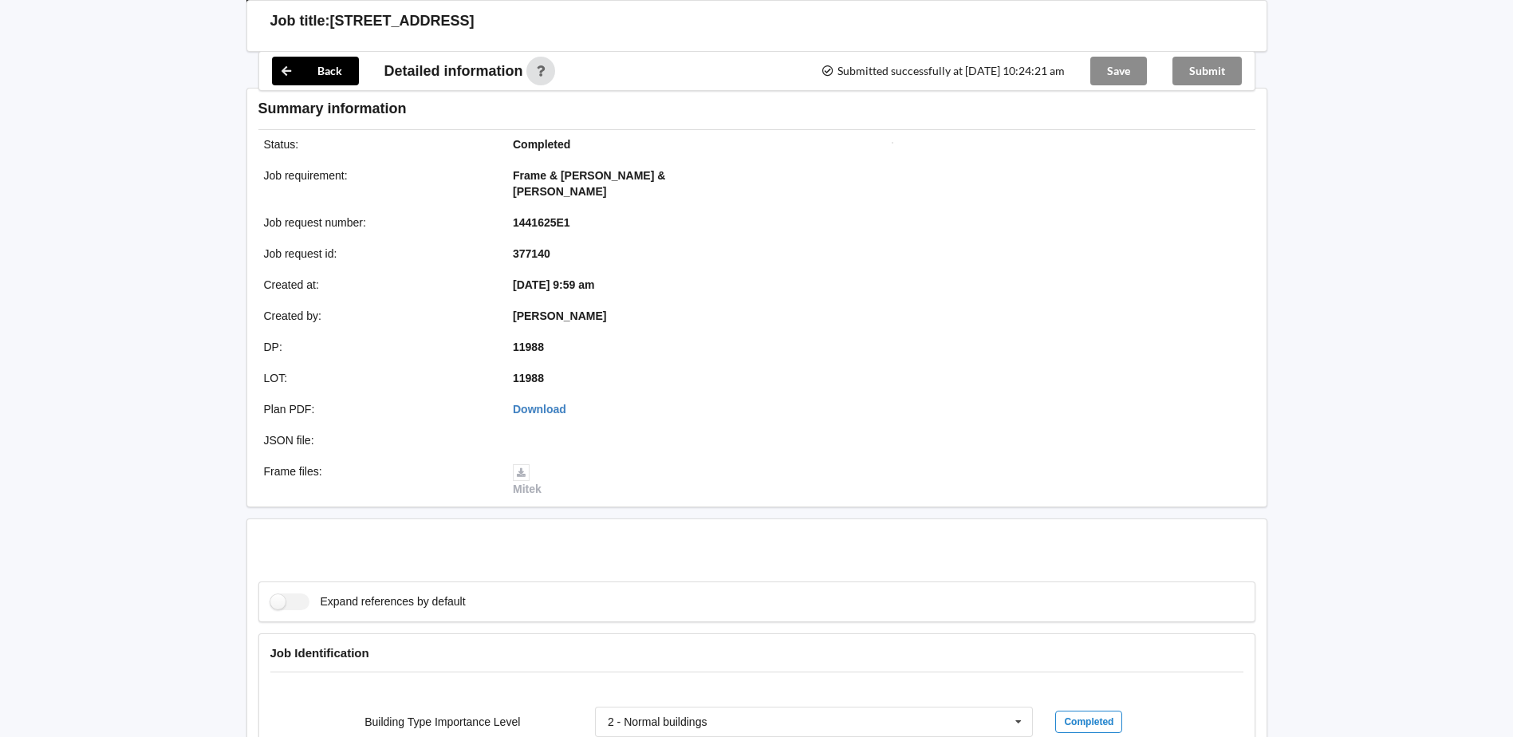
scroll to position [1943, 0]
